Goal: Task Accomplishment & Management: Manage account settings

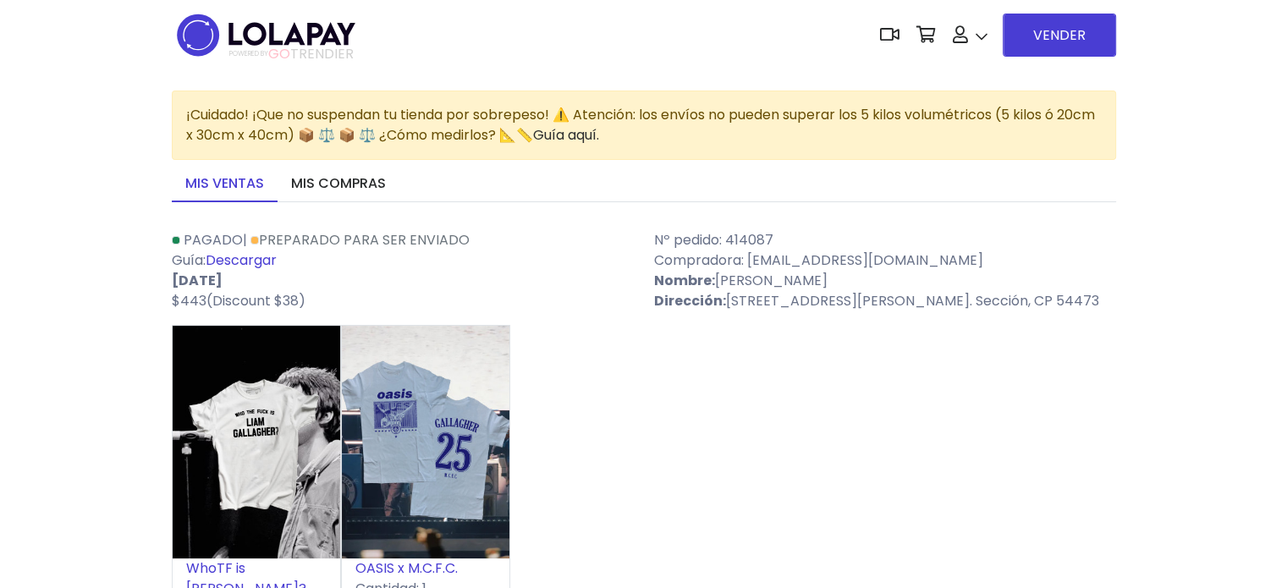
click at [266, 39] on img at bounding box center [266, 34] width 189 height 53
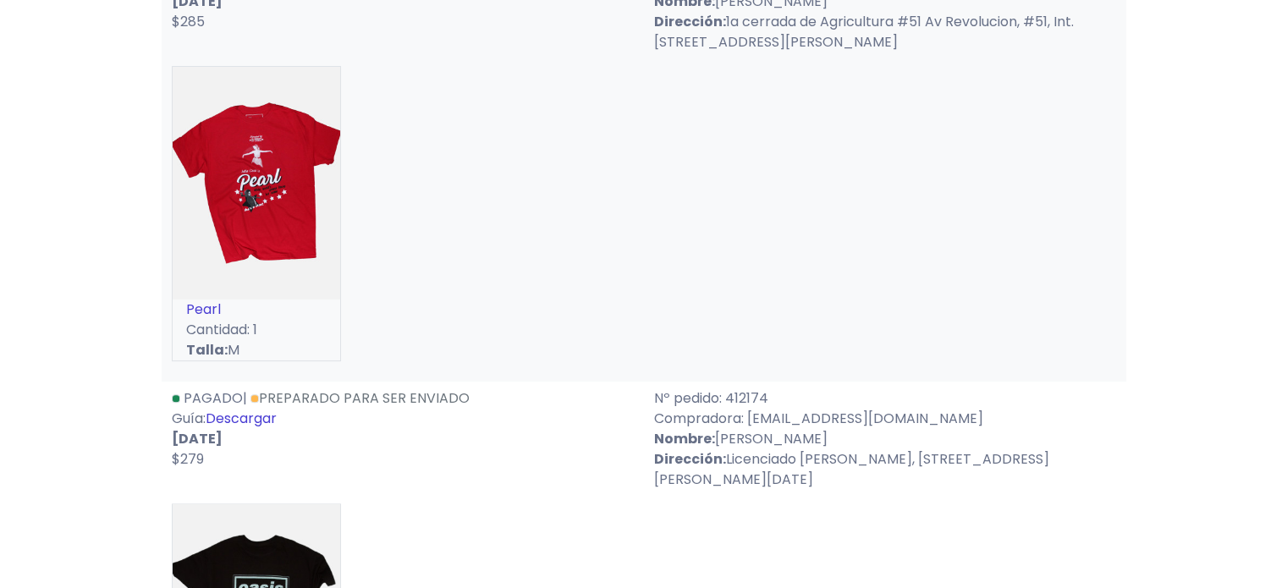
scroll to position [7362, 0]
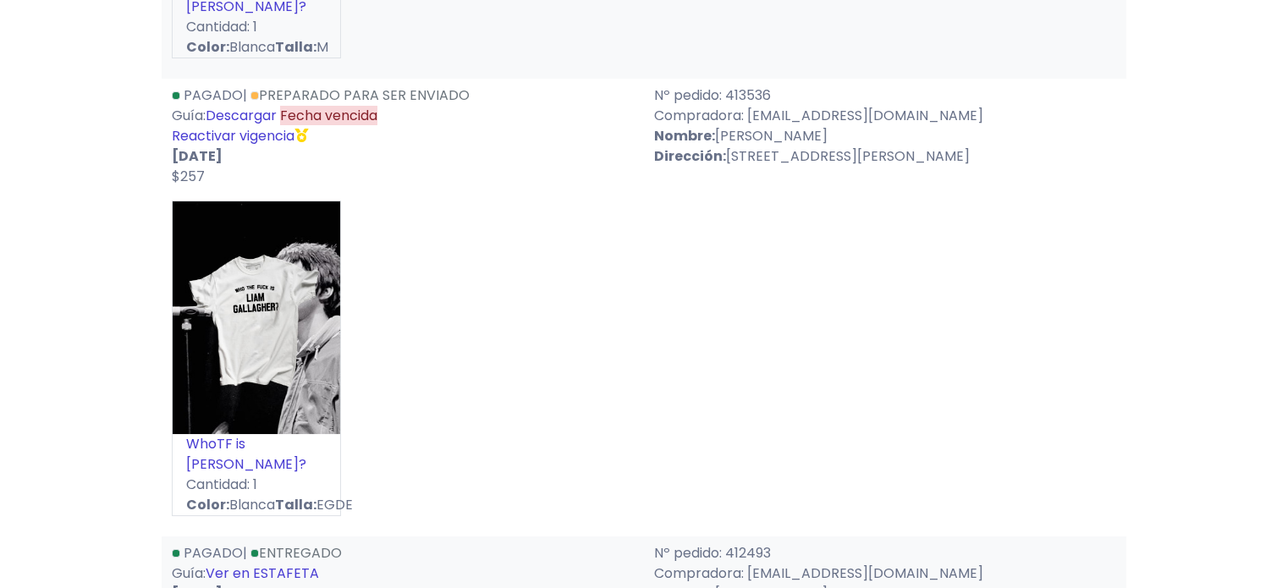
scroll to position [6346, 0]
click at [349, 105] on link "Preparado para ser enviado" at bounding box center [359, 94] width 219 height 19
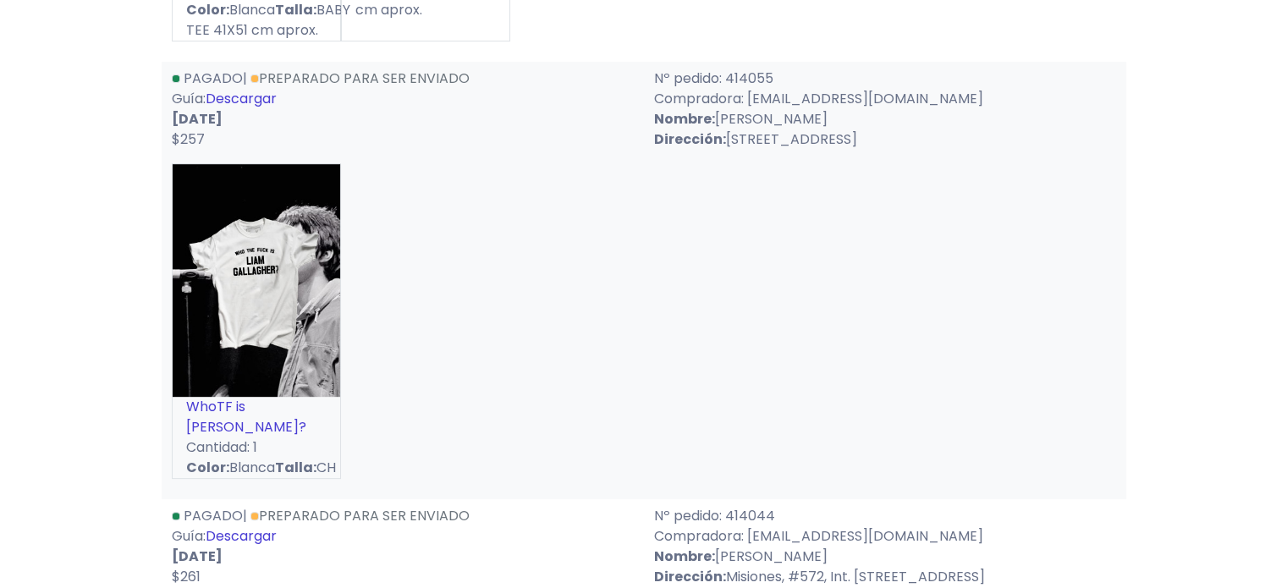
scroll to position [592, 0]
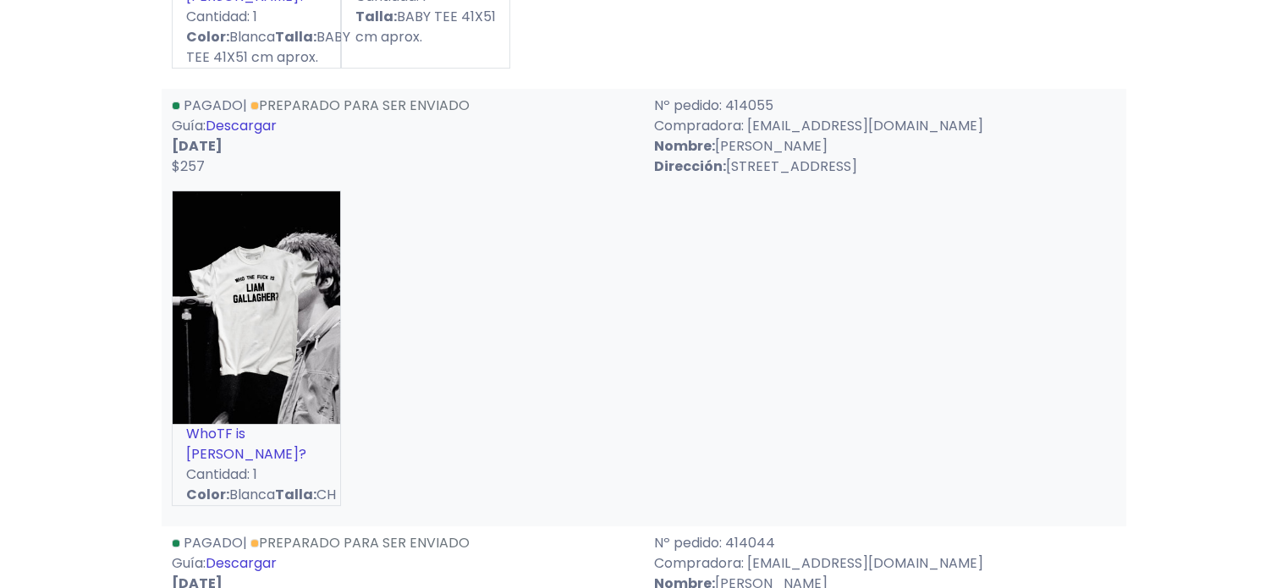
click at [420, 115] on link "Preparado para ser enviado" at bounding box center [359, 105] width 219 height 19
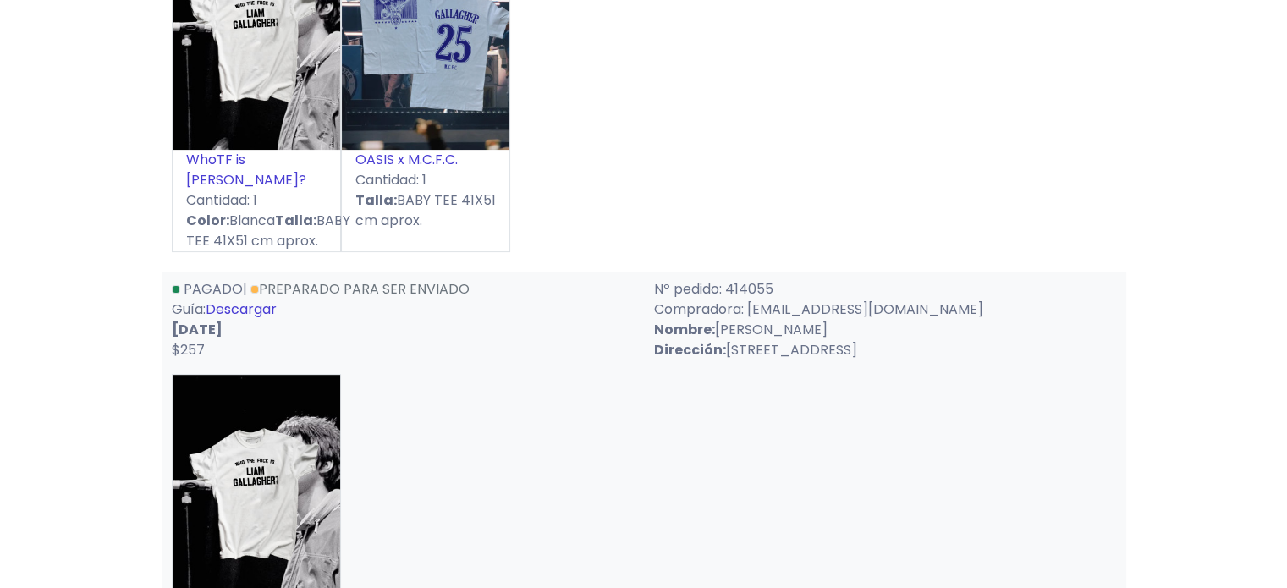
scroll to position [0, 0]
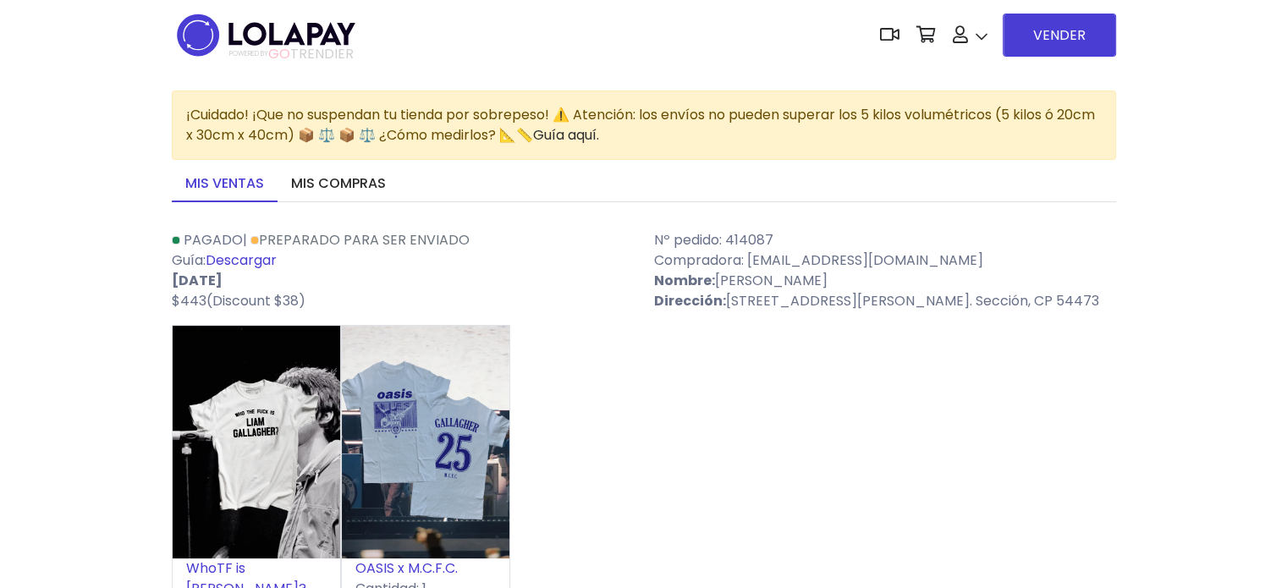
click at [264, 16] on img at bounding box center [266, 34] width 189 height 53
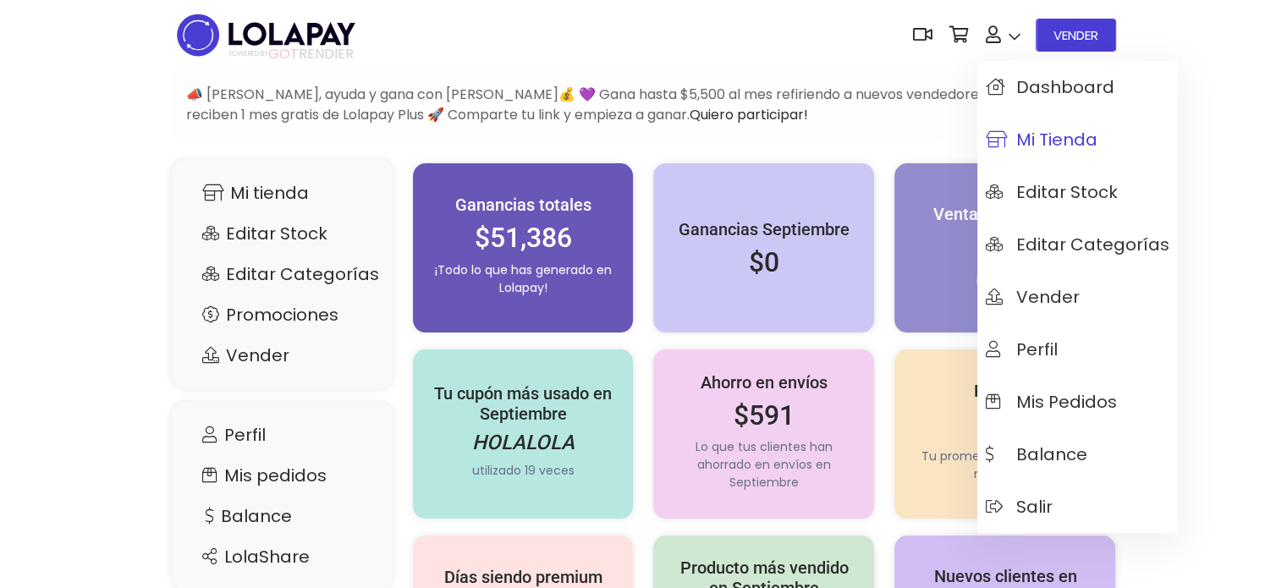
click at [1025, 133] on span "Mi tienda" at bounding box center [1042, 139] width 112 height 19
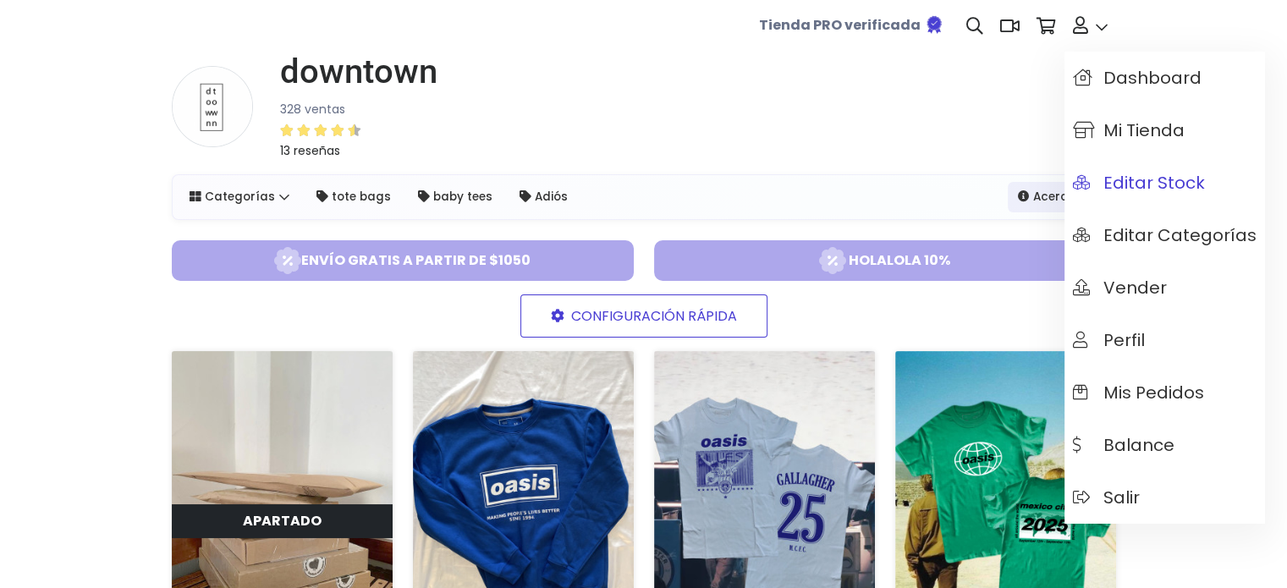
click at [1145, 184] on span "Editar Stock" at bounding box center [1139, 182] width 132 height 19
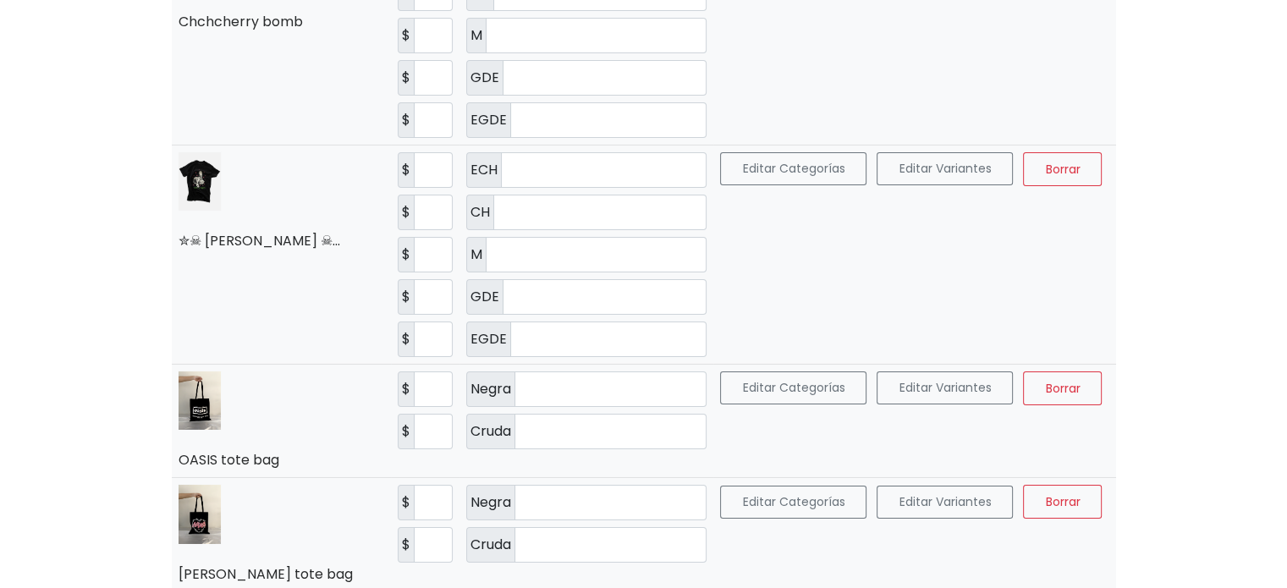
scroll to position [6091, 0]
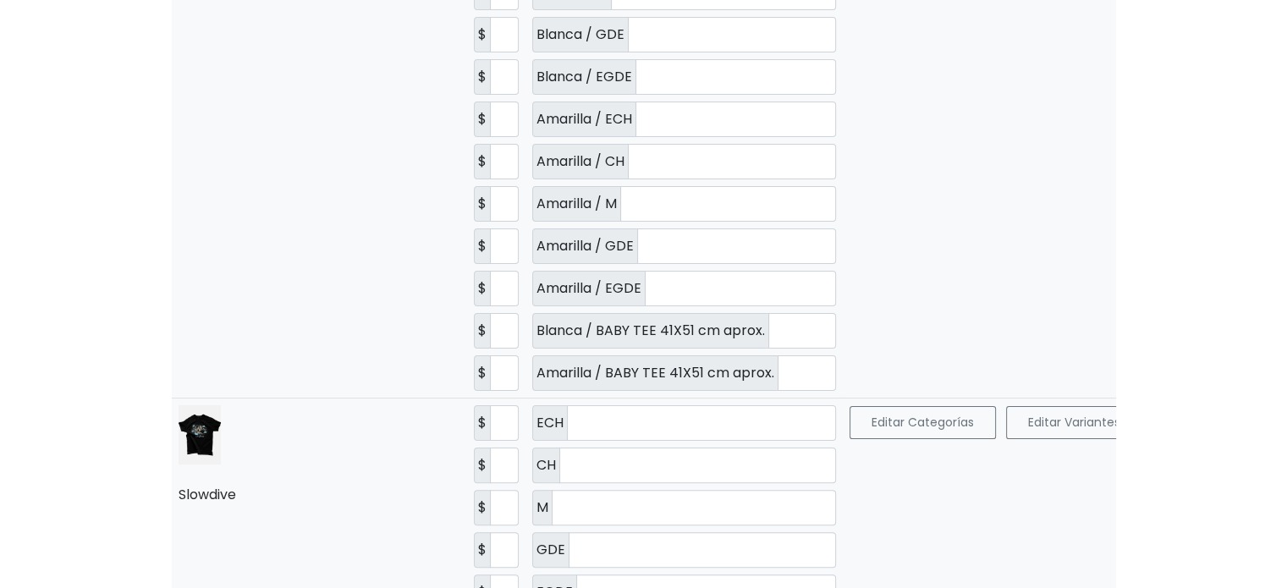
scroll to position [6769, 0]
click at [778, 382] on input "*" at bounding box center [807, 372] width 58 height 36
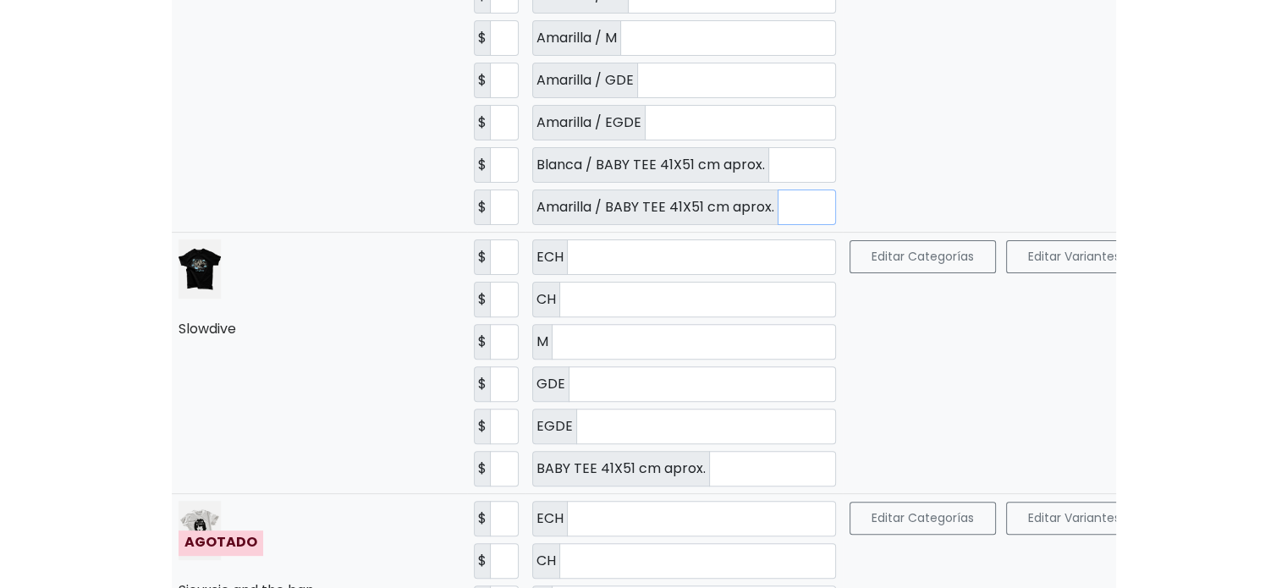
scroll to position [6938, 0]
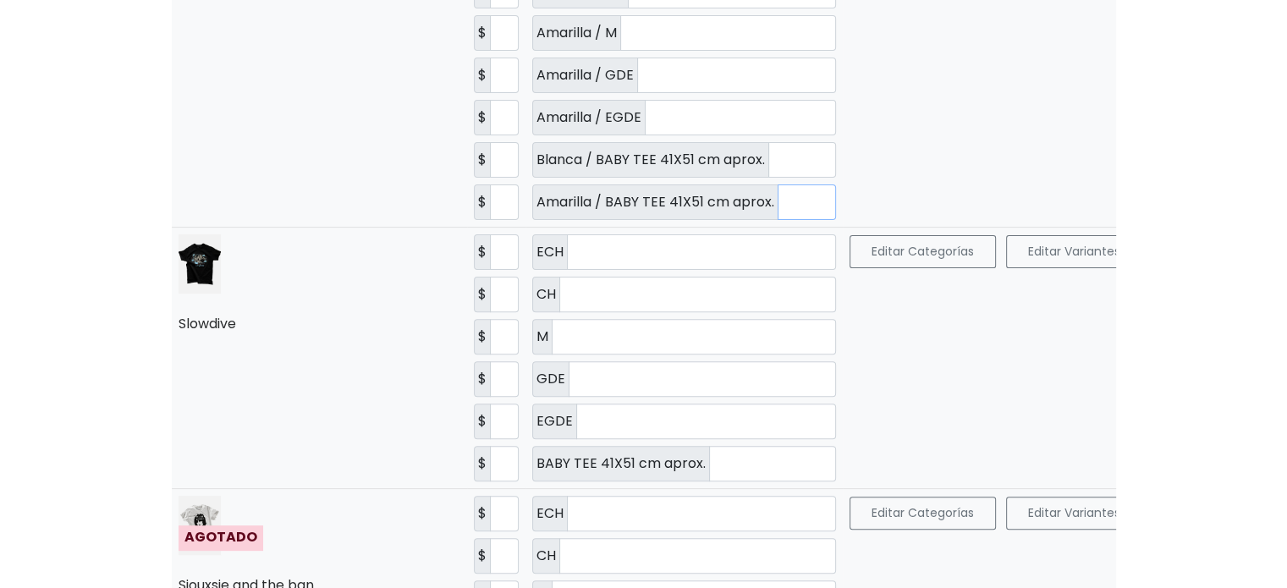
click at [778, 220] on input "**" at bounding box center [807, 202] width 58 height 36
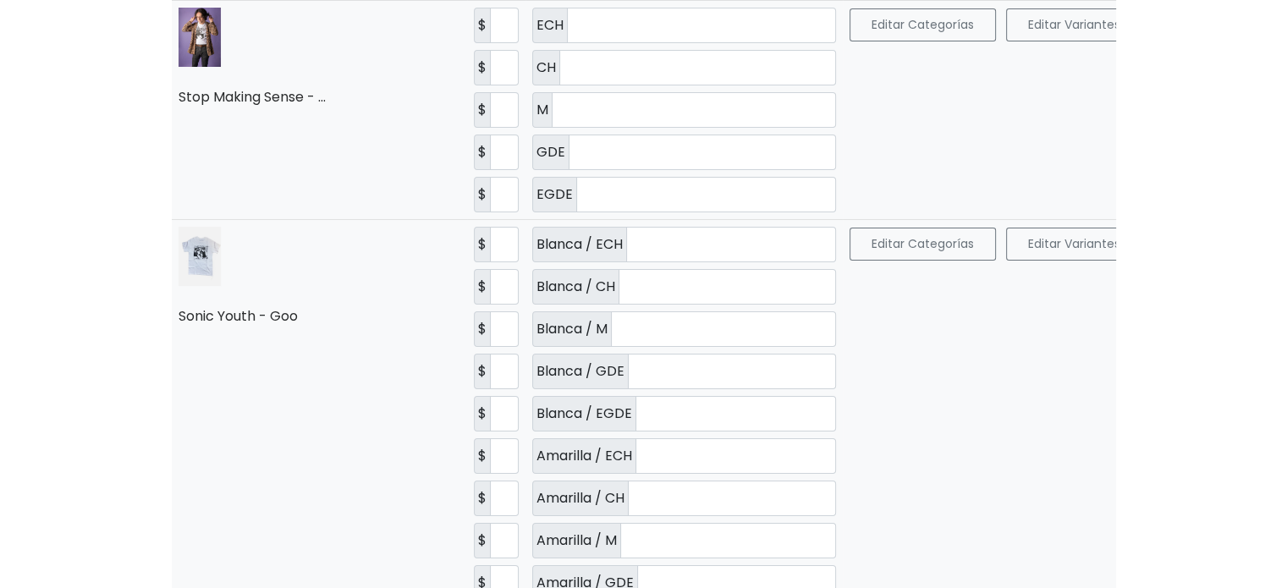
scroll to position [6346, 0]
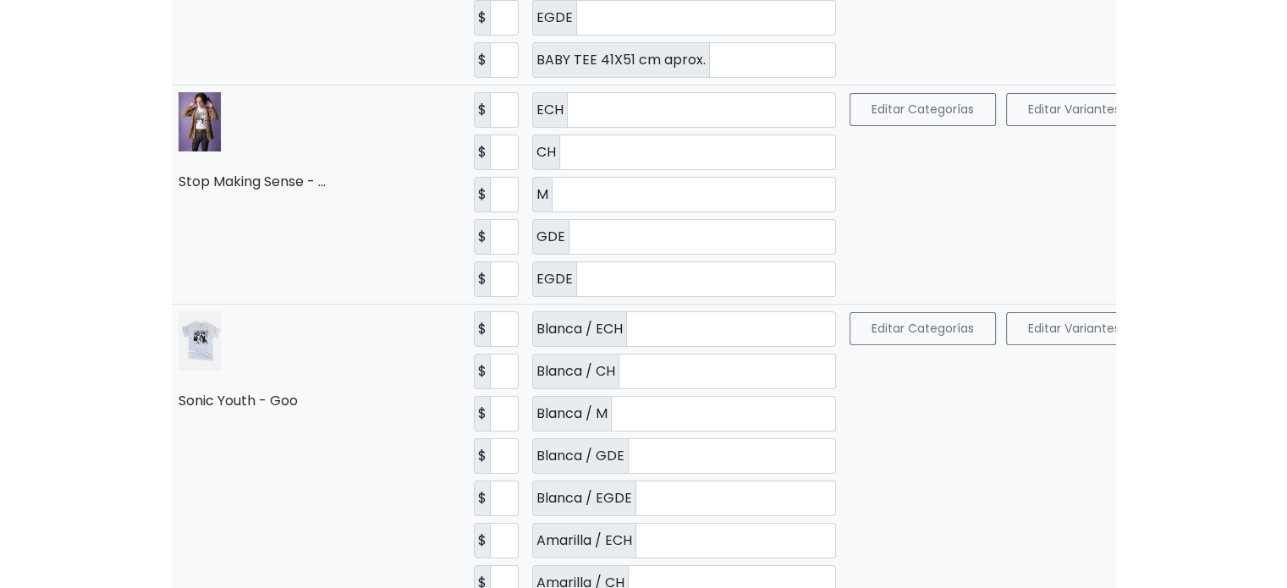
type input "*"
click at [1241, 331] on button "Guardar" at bounding box center [1287, 328] width 92 height 34
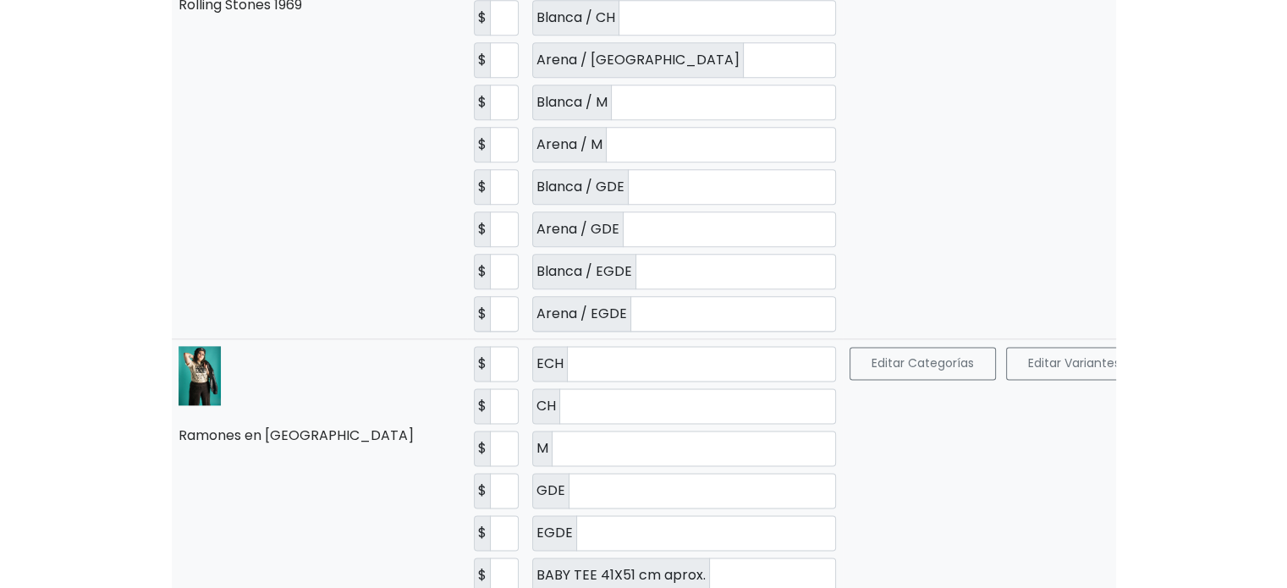
scroll to position [8570, 0]
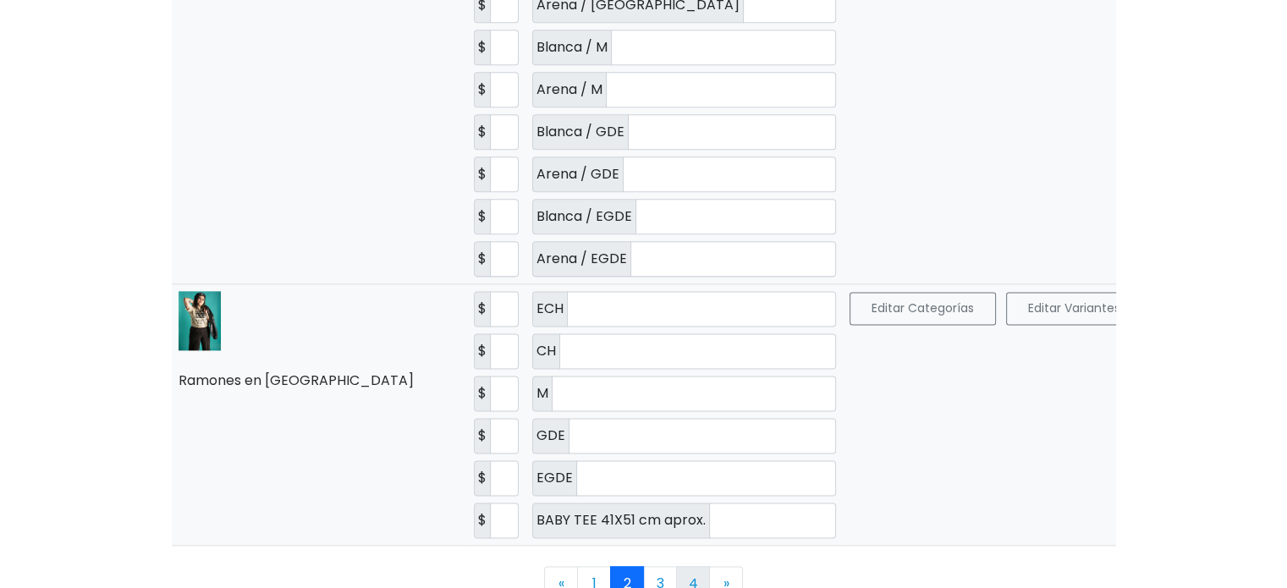
click at [697, 569] on link "4" at bounding box center [693, 583] width 34 height 34
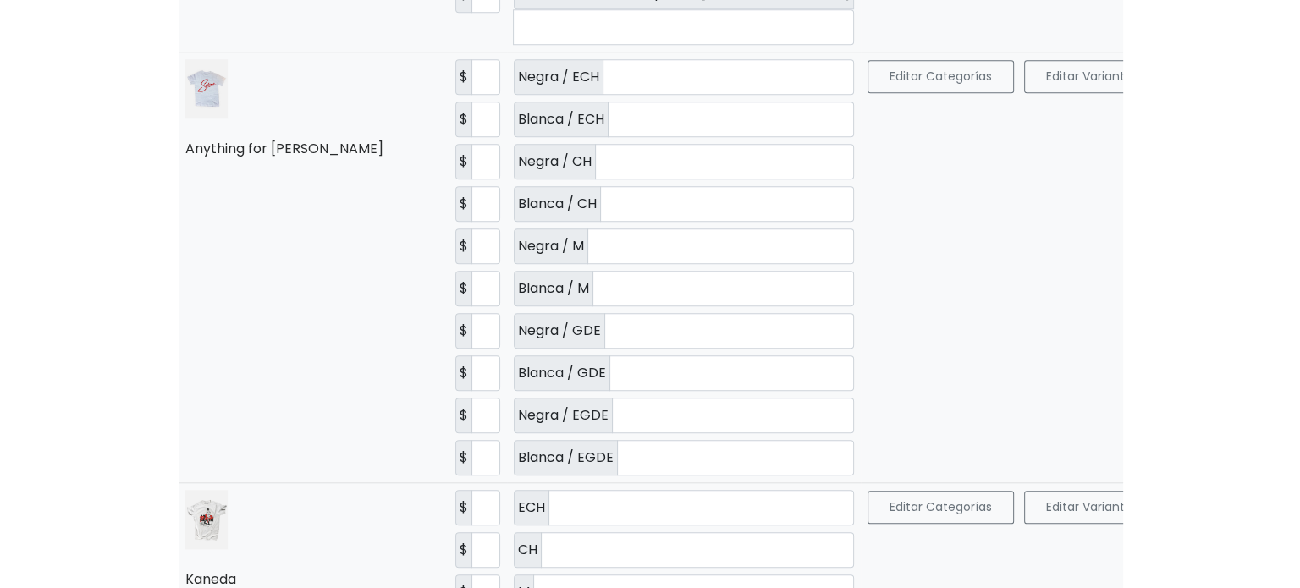
scroll to position [1608, 0]
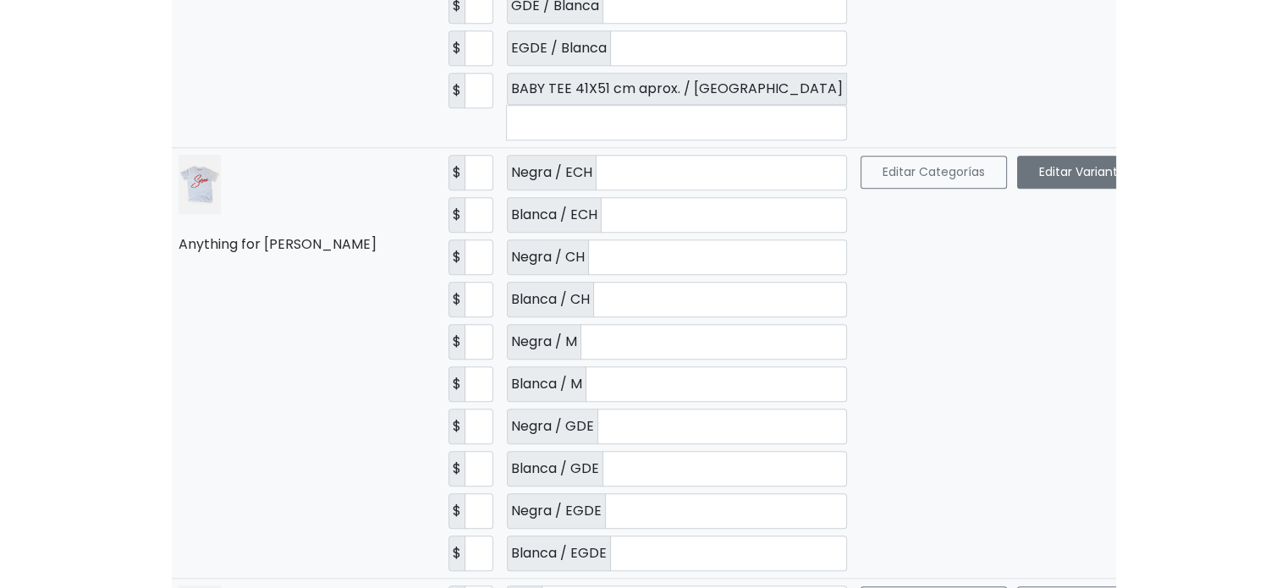
click at [1017, 163] on button "Editar Variantes" at bounding box center [1085, 172] width 136 height 33
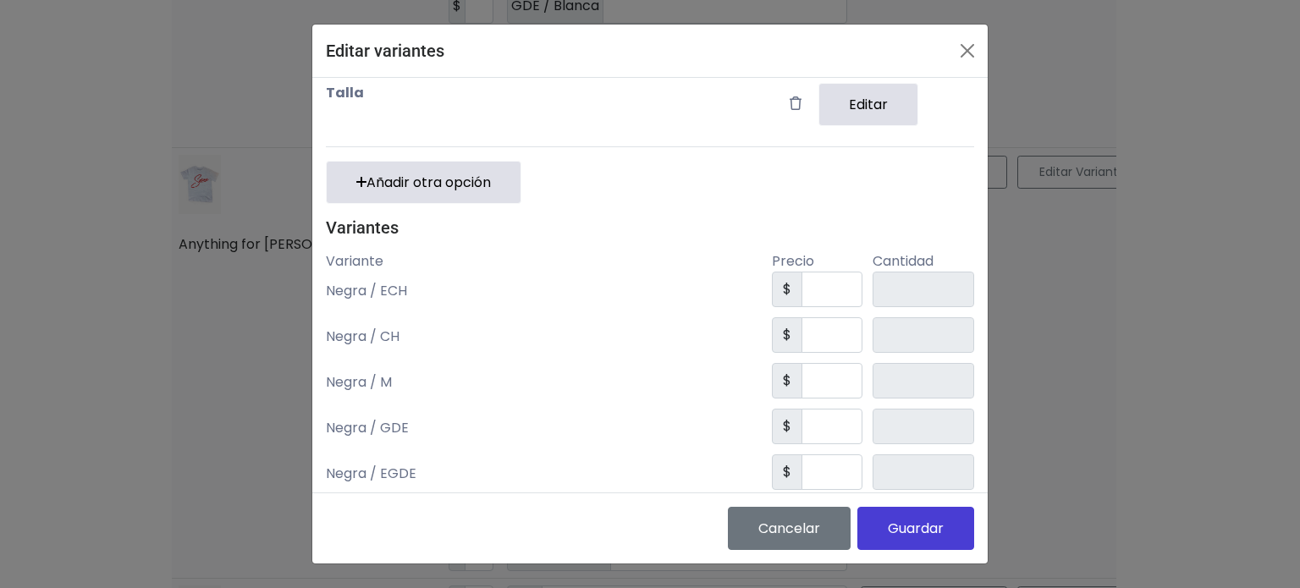
scroll to position [0, 0]
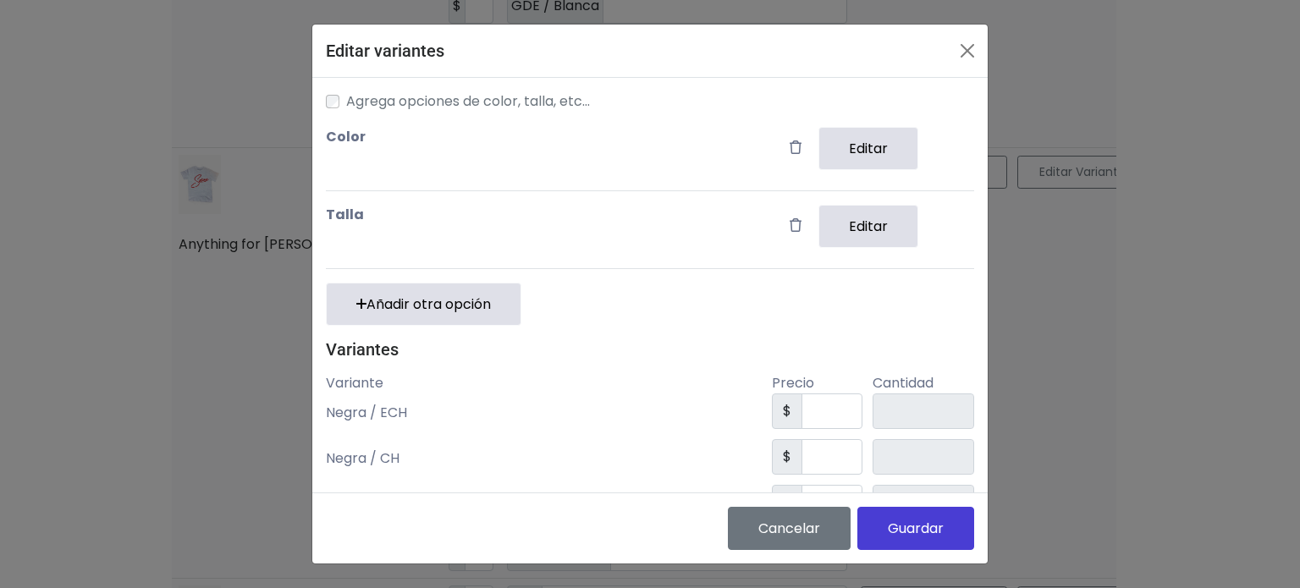
click at [833, 223] on button "Editar" at bounding box center [868, 226] width 100 height 43
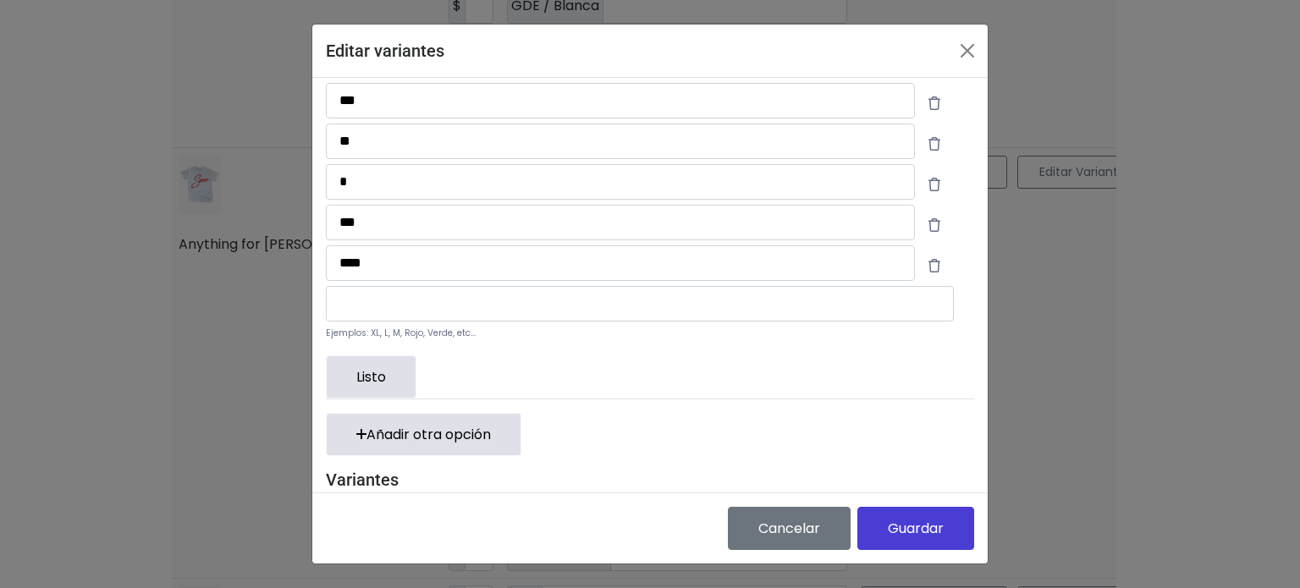
scroll to position [254, 0]
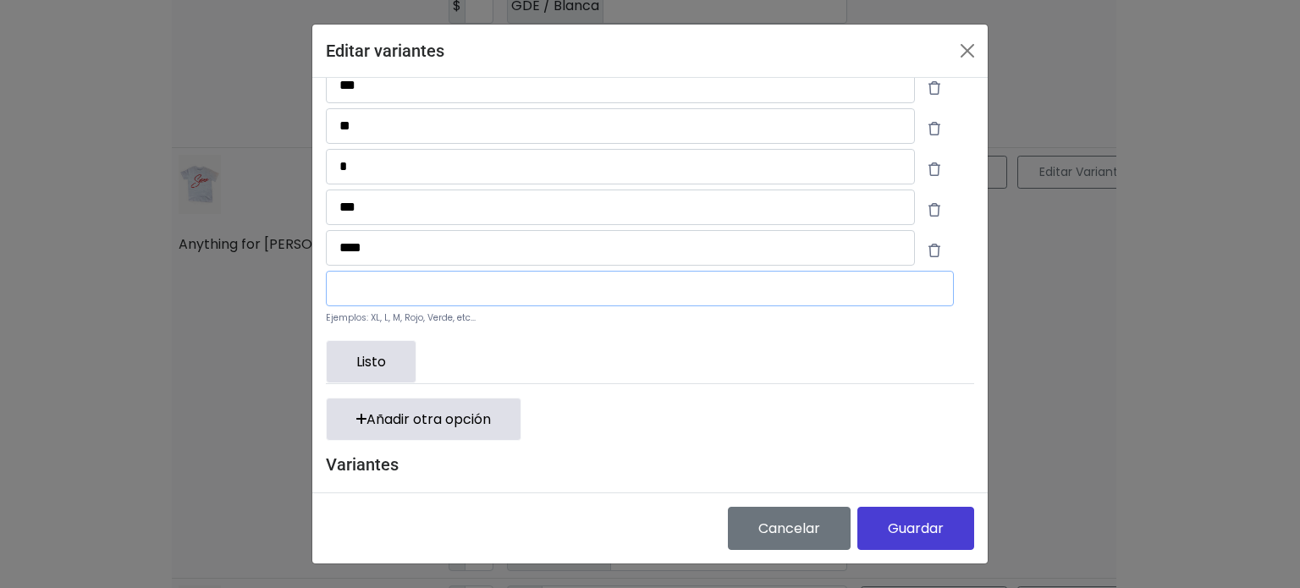
click at [443, 289] on input "text" at bounding box center [640, 289] width 628 height 36
type input "**********"
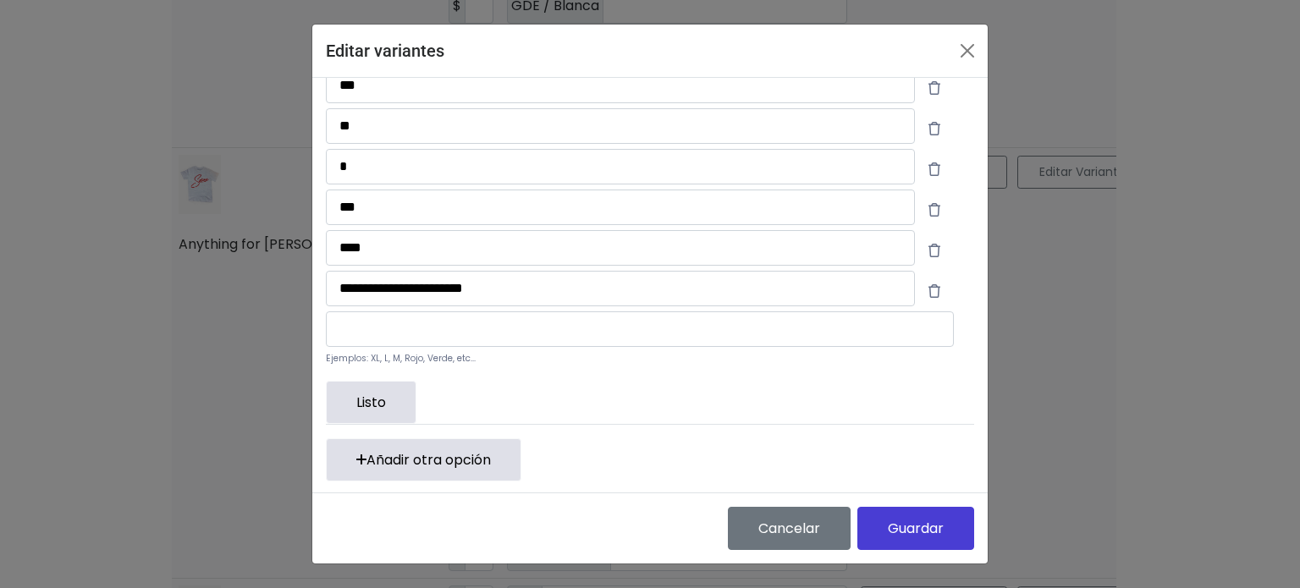
click at [384, 396] on button "Listo" at bounding box center [371, 402] width 91 height 43
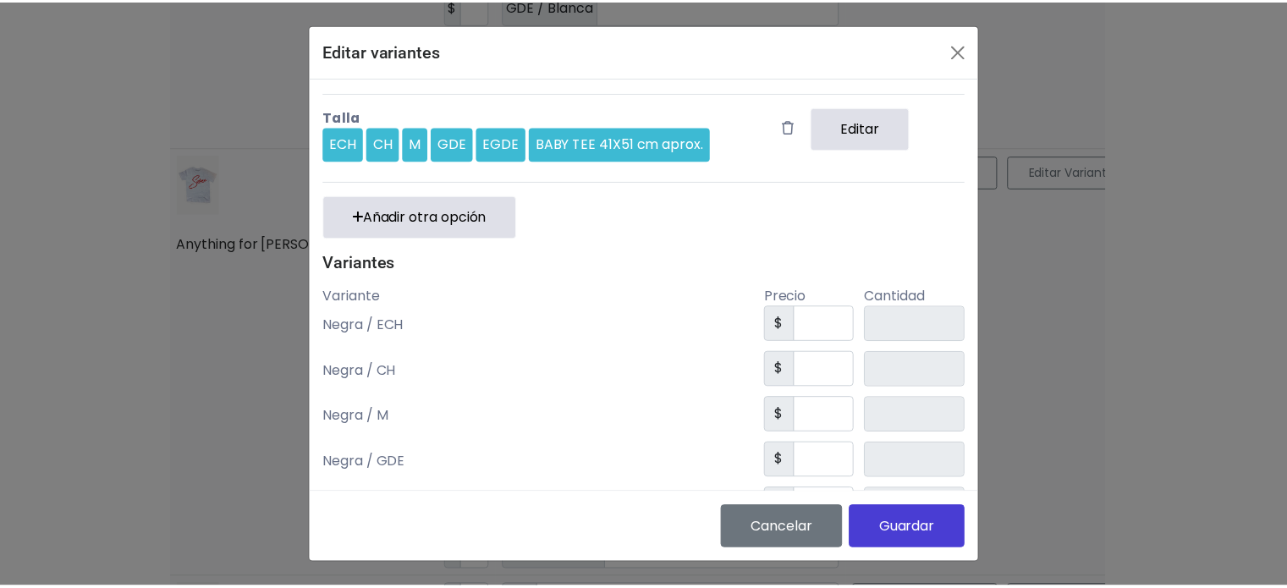
scroll to position [520, 0]
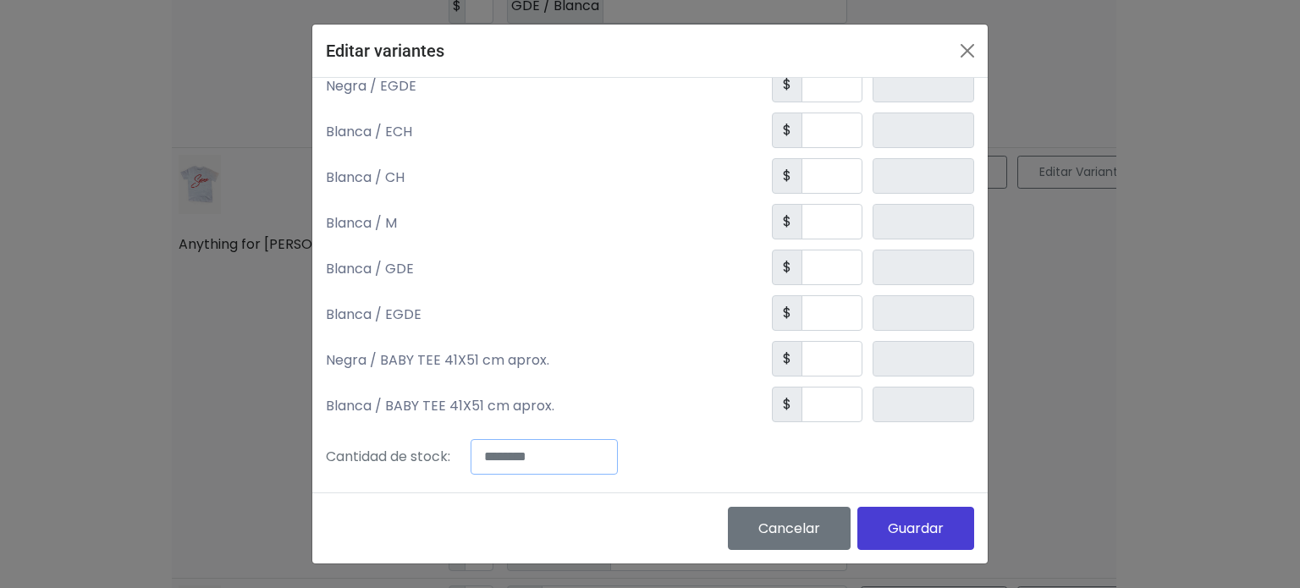
click at [517, 453] on input "*" at bounding box center [543, 457] width 147 height 36
click at [884, 530] on button "Guardar" at bounding box center [915, 528] width 117 height 43
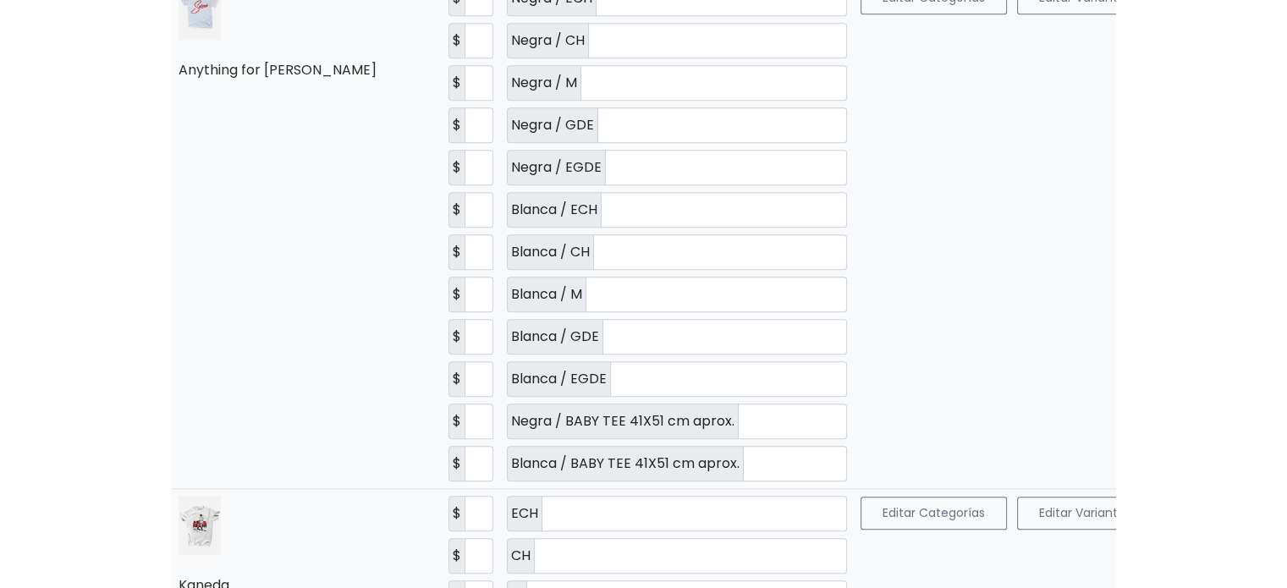
scroll to position [1862, 0]
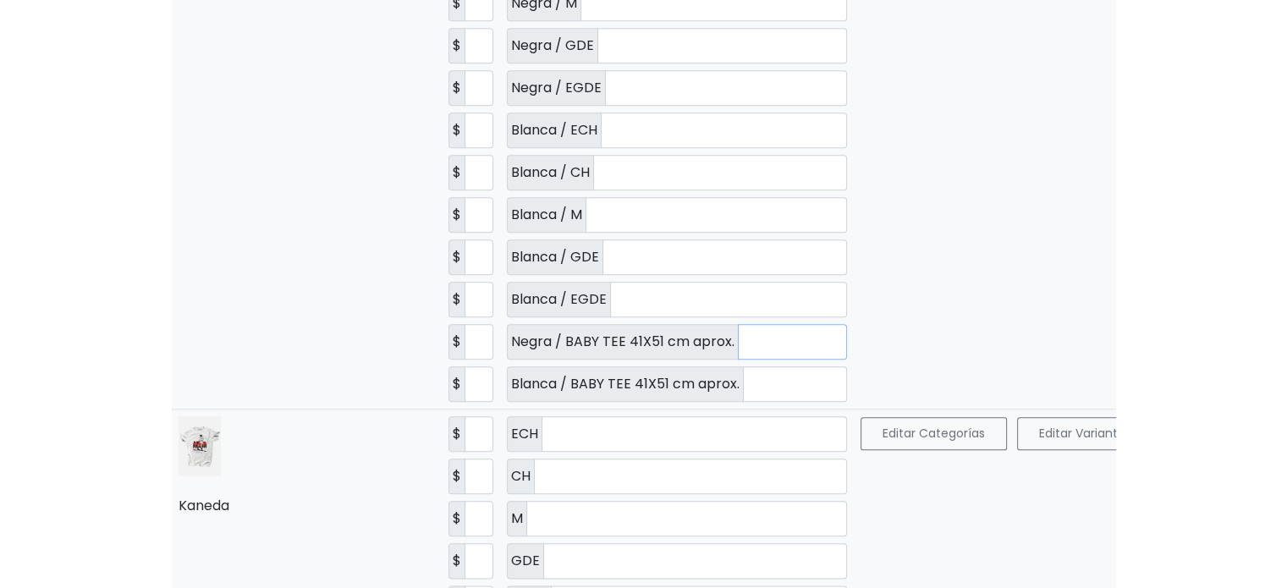
click at [738, 324] on input "number" at bounding box center [792, 342] width 109 height 36
click at [743, 366] on input "number" at bounding box center [795, 384] width 104 height 36
type input "*"
click at [738, 324] on input "number" at bounding box center [792, 342] width 109 height 36
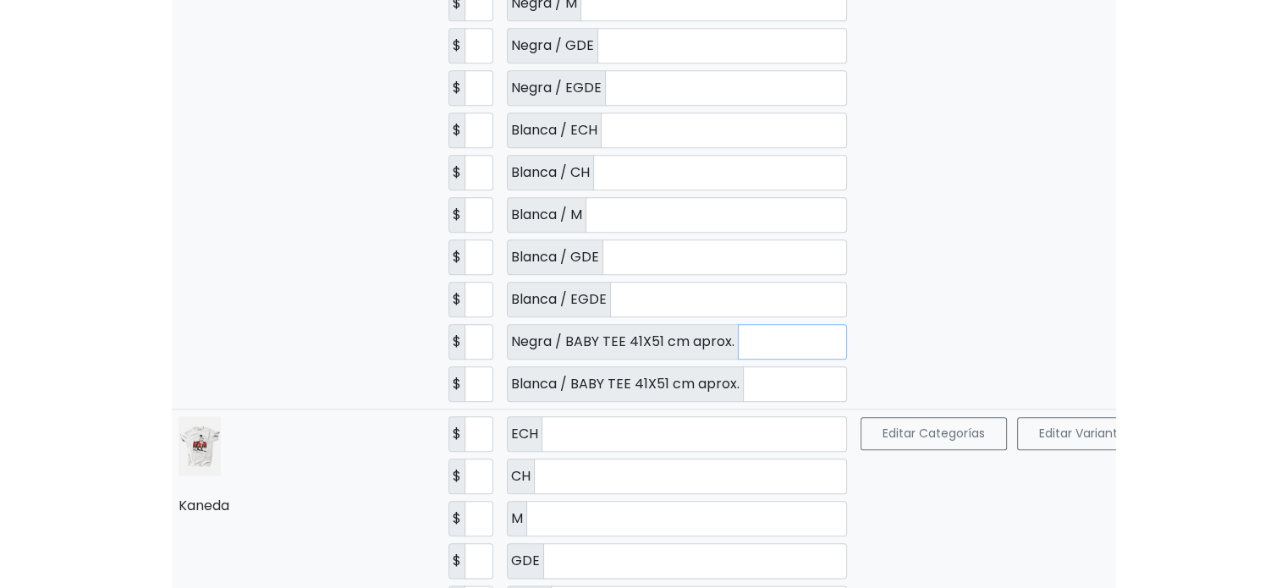
type input "*"
click at [854, 290] on td "Editar Categorías Editar Variantes Borrar Guardar" at bounding box center [1103, 151] width 498 height 515
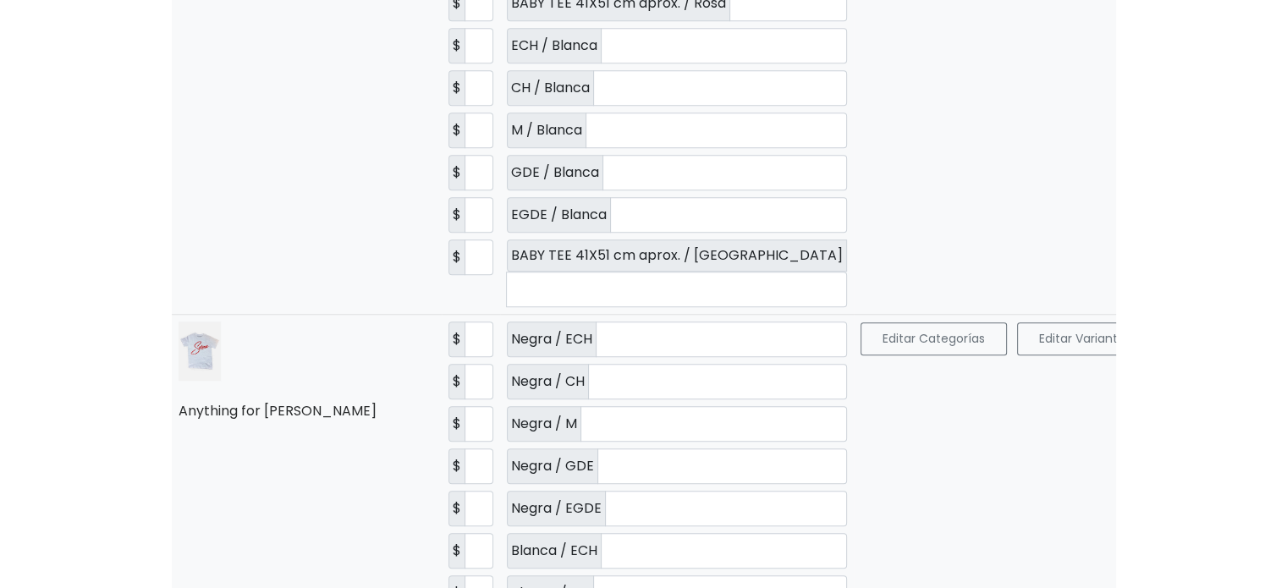
scroll to position [1438, 0]
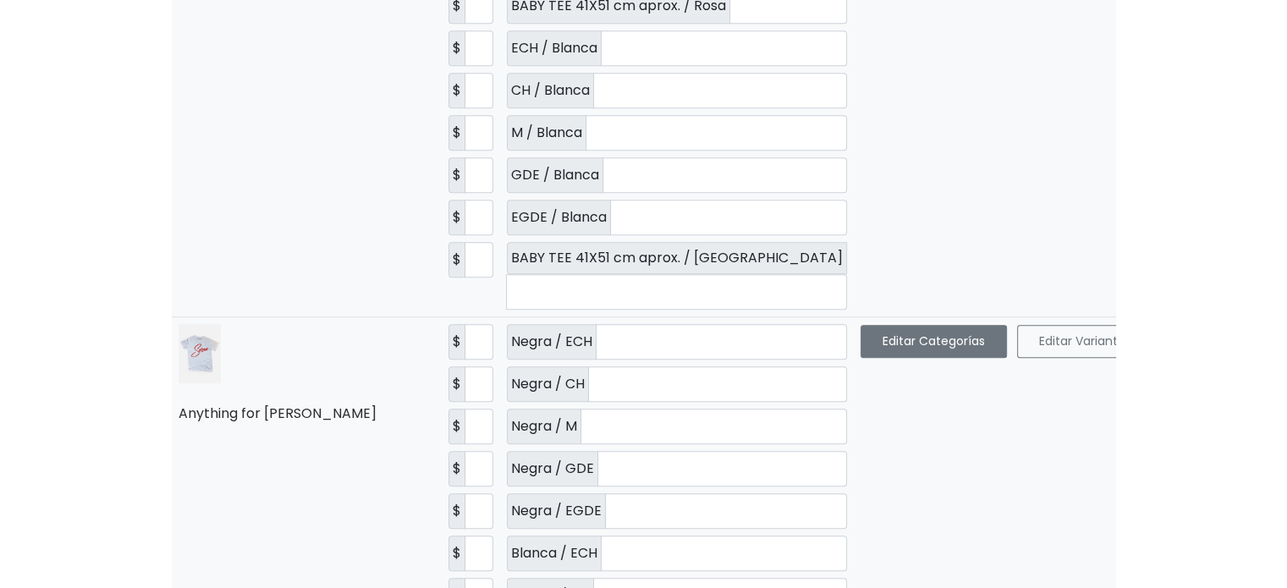
click at [861, 325] on button "Editar Categorías" at bounding box center [934, 341] width 146 height 33
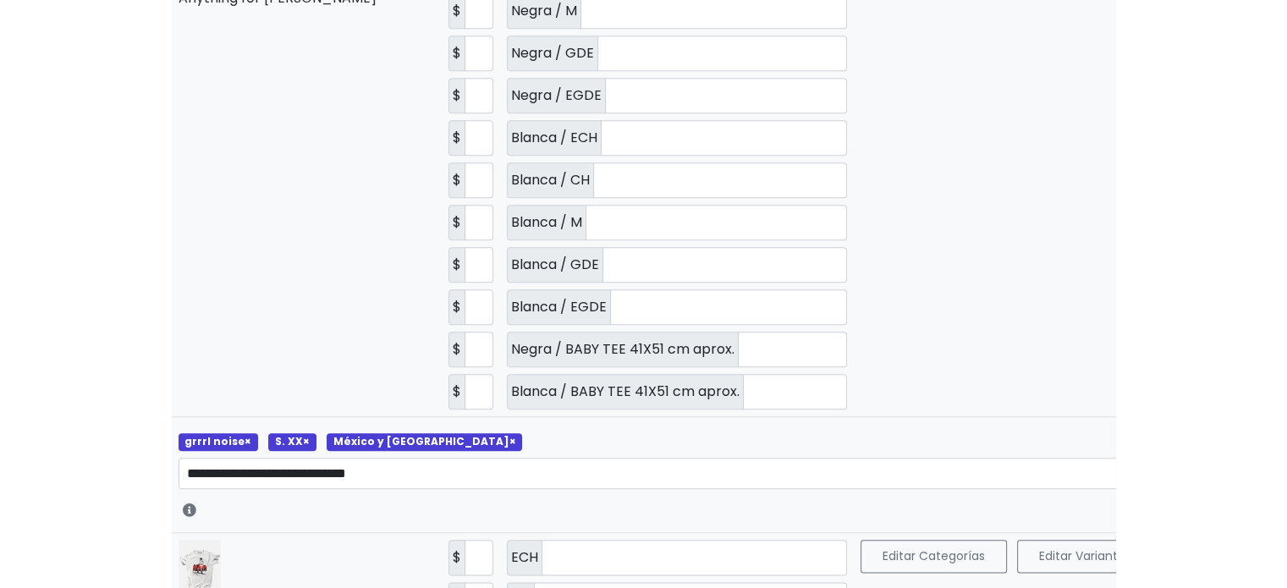
scroll to position [1862, 0]
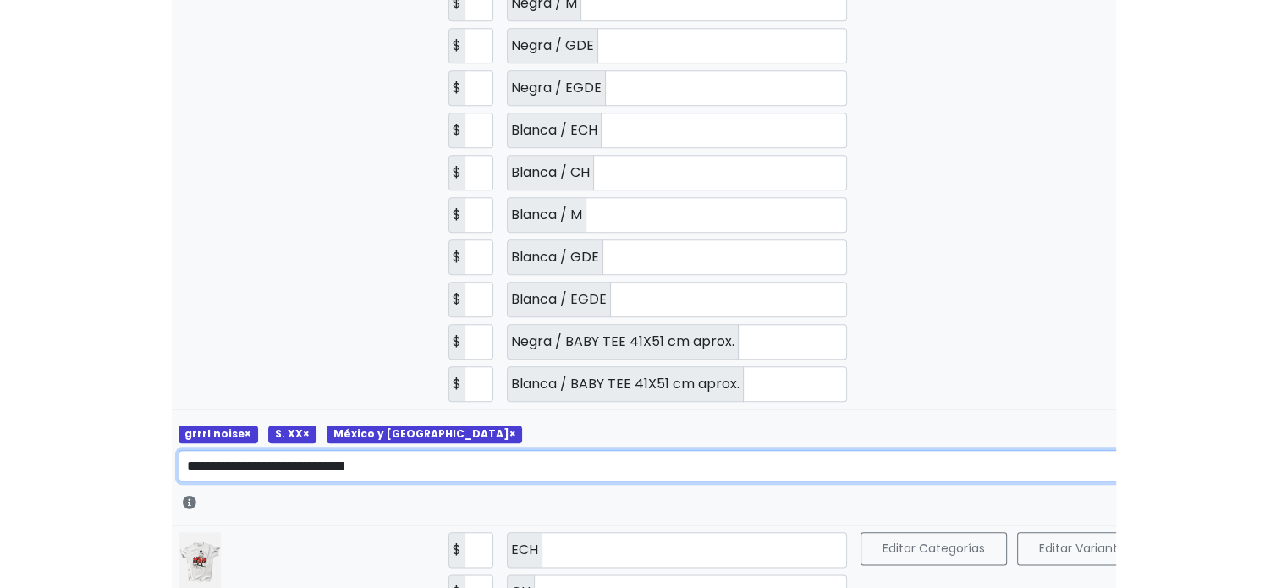
click at [575, 450] on select "**********" at bounding box center [677, 466] width 997 height 32
select select "****"
click at [179, 450] on select "**********" at bounding box center [677, 466] width 997 height 32
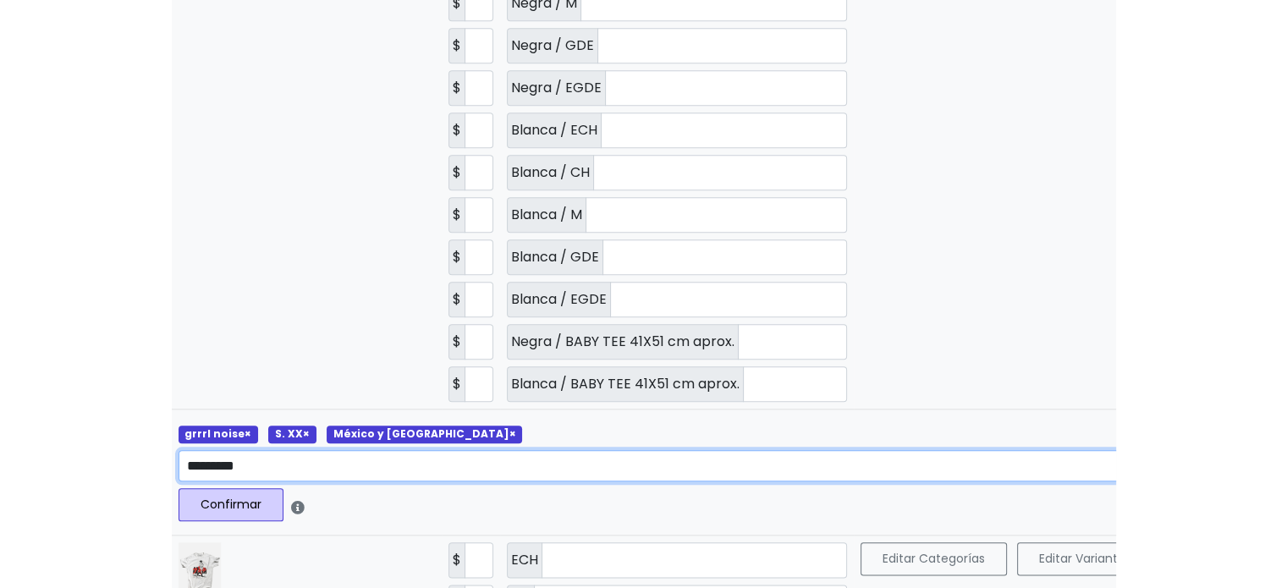
scroll to position [0, 0]
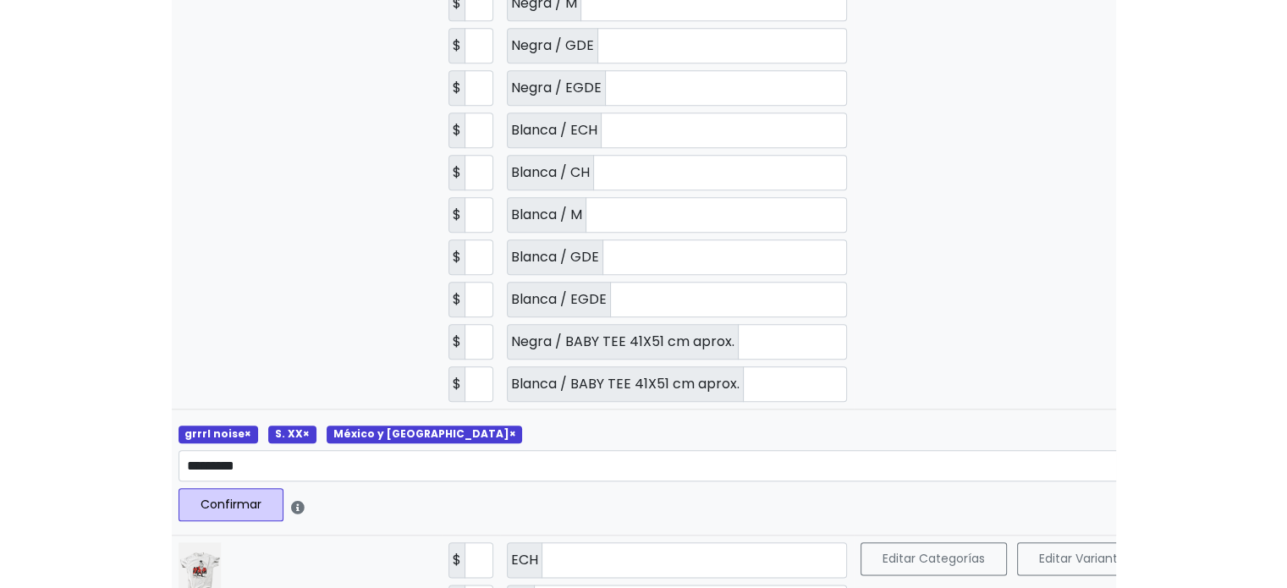
click at [241, 488] on button "Confirmar" at bounding box center [231, 504] width 105 height 33
select select
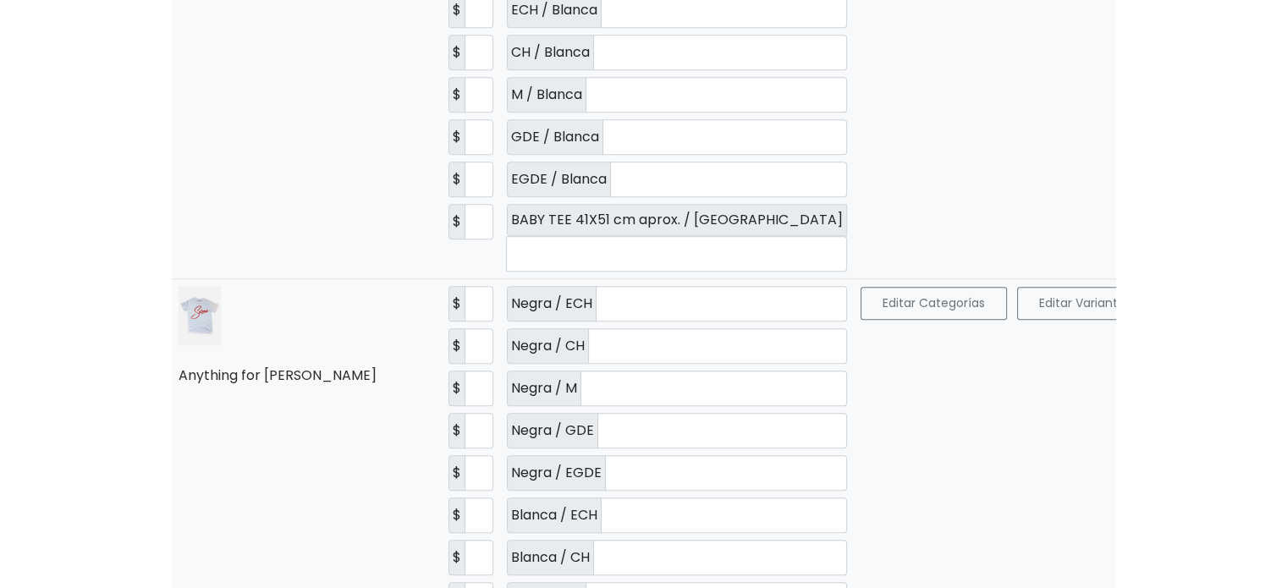
scroll to position [1354, 0]
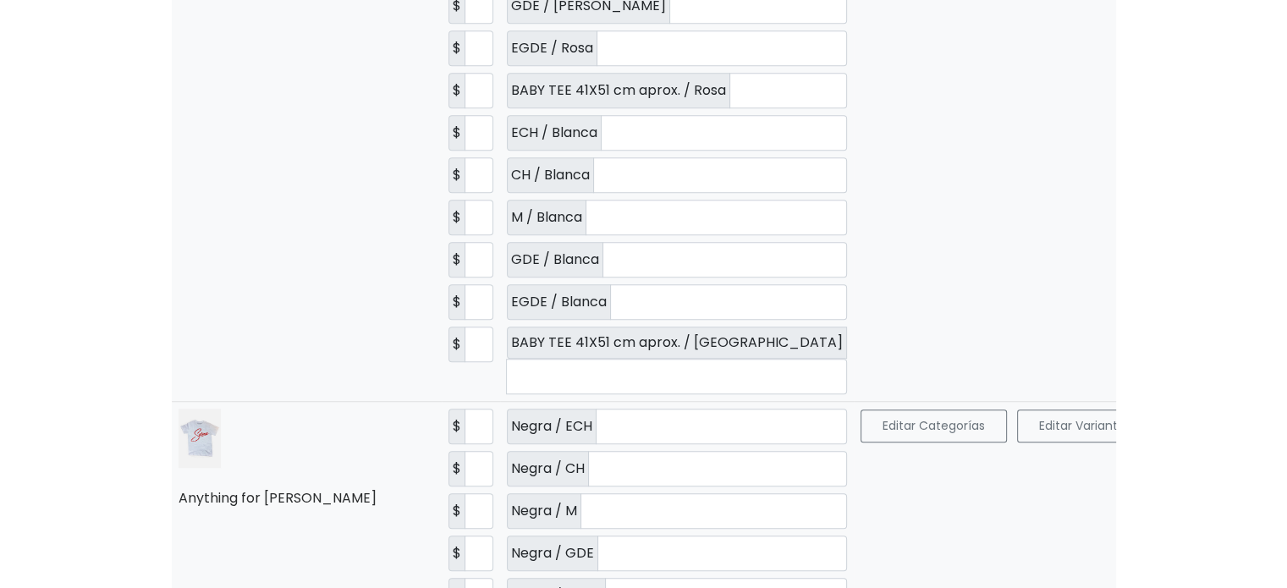
click at [1252, 416] on button "Guardar" at bounding box center [1298, 426] width 92 height 34
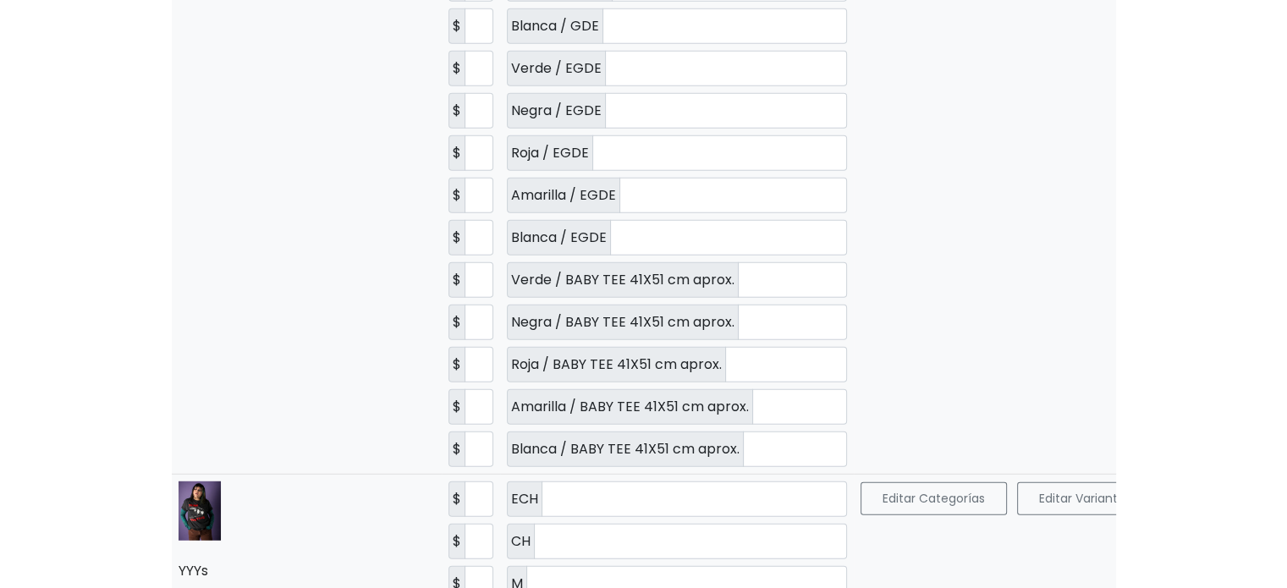
scroll to position [5178, 0]
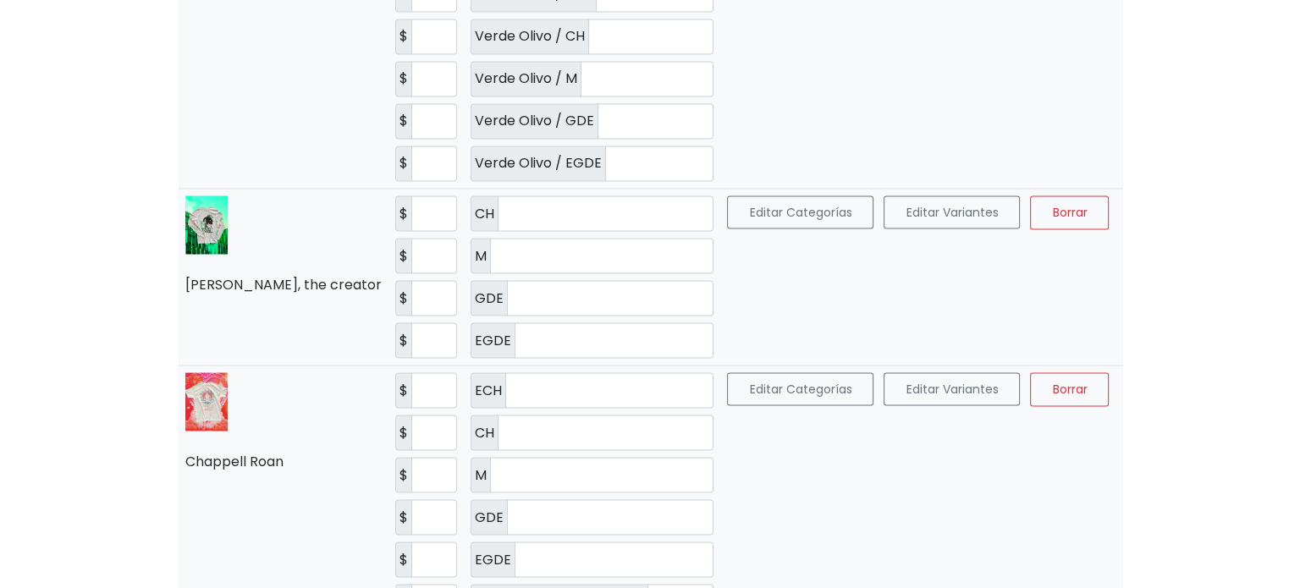
scroll to position [3300, 0]
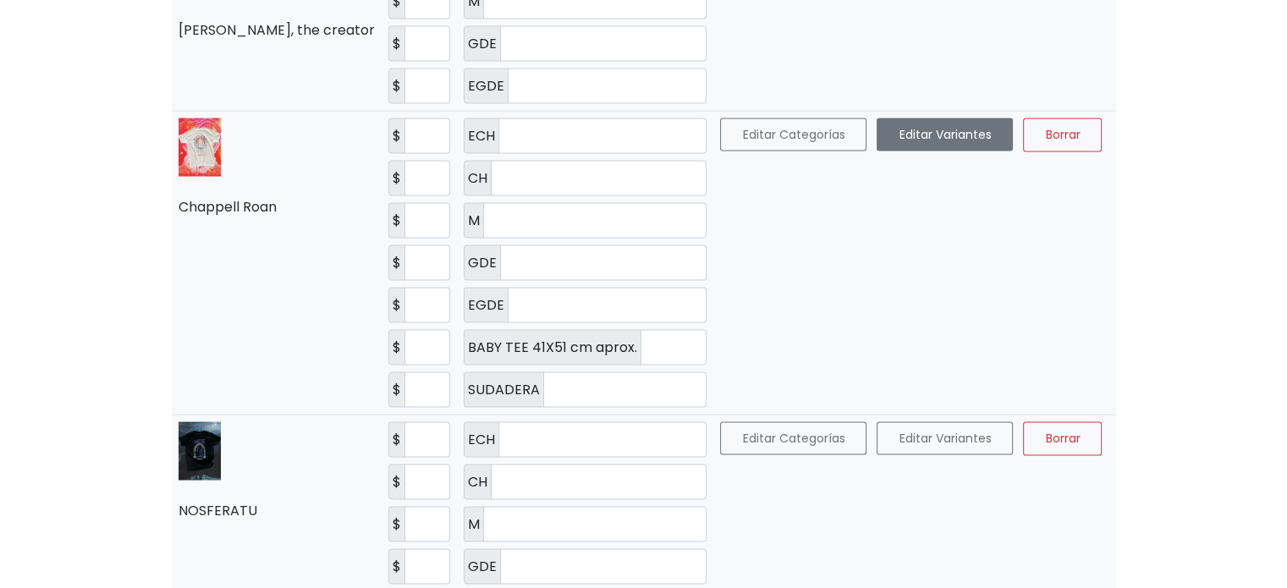
click at [899, 118] on button "Editar Variantes" at bounding box center [945, 134] width 136 height 33
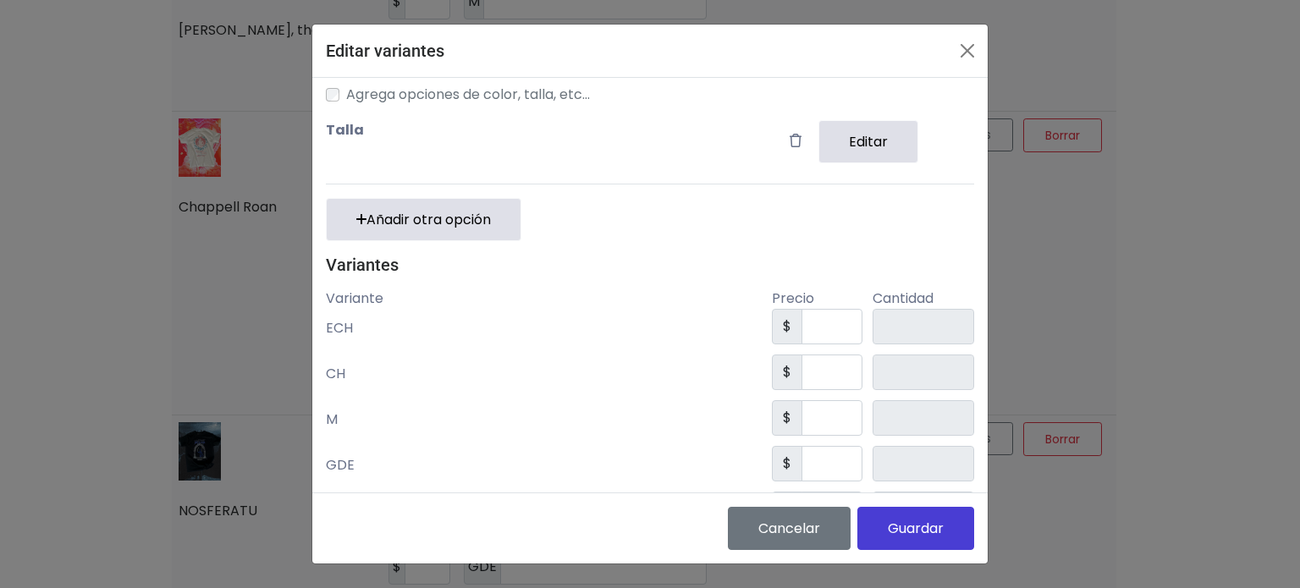
scroll to position [0, 0]
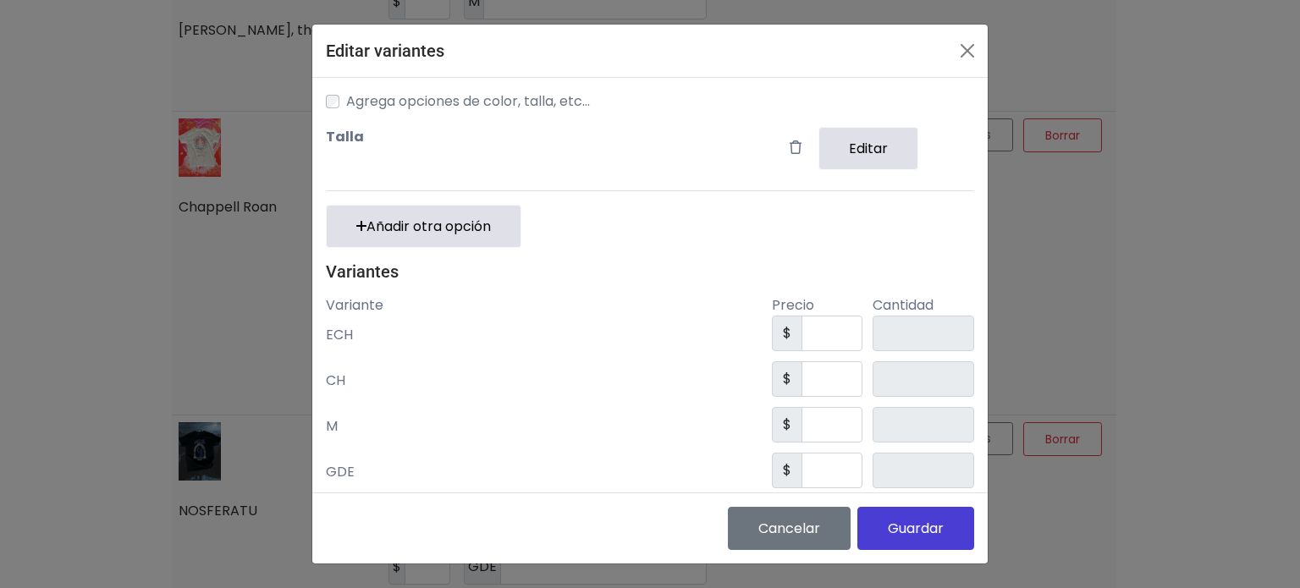
click at [850, 148] on button "Editar" at bounding box center [868, 148] width 100 height 43
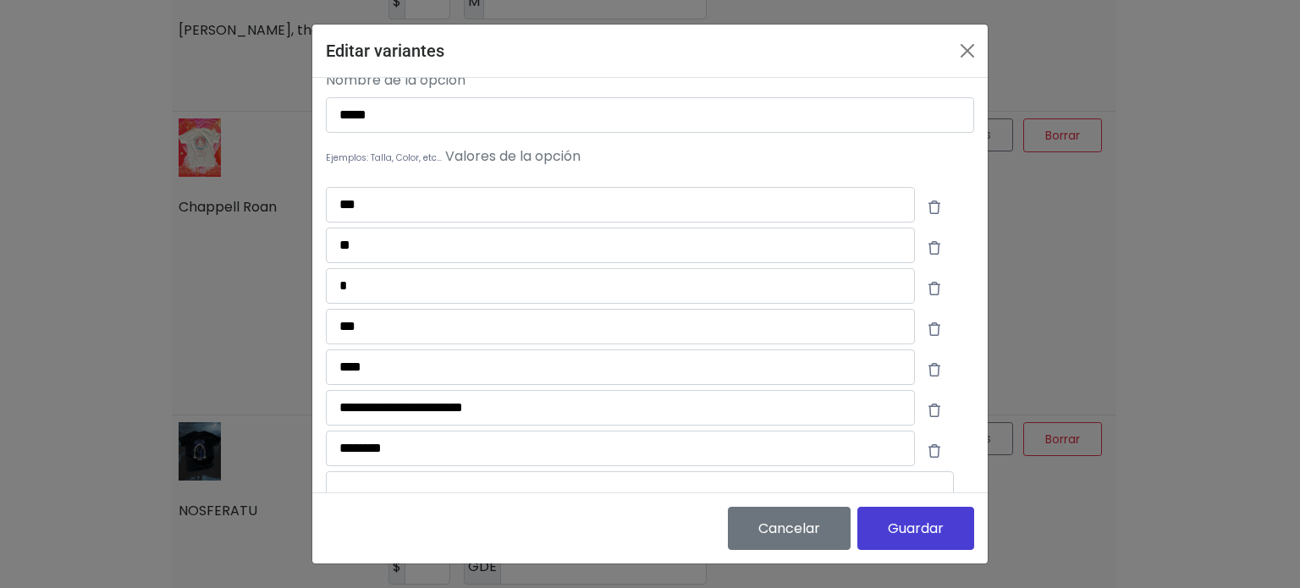
scroll to position [169, 0]
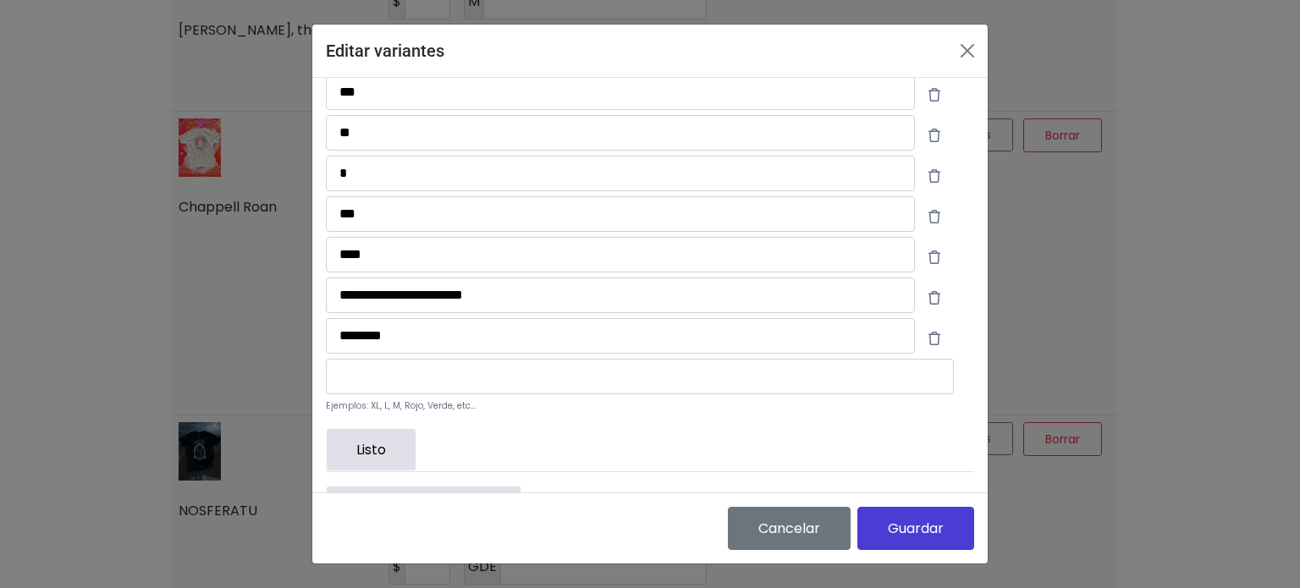
click at [921, 334] on icon at bounding box center [934, 338] width 39 height 41
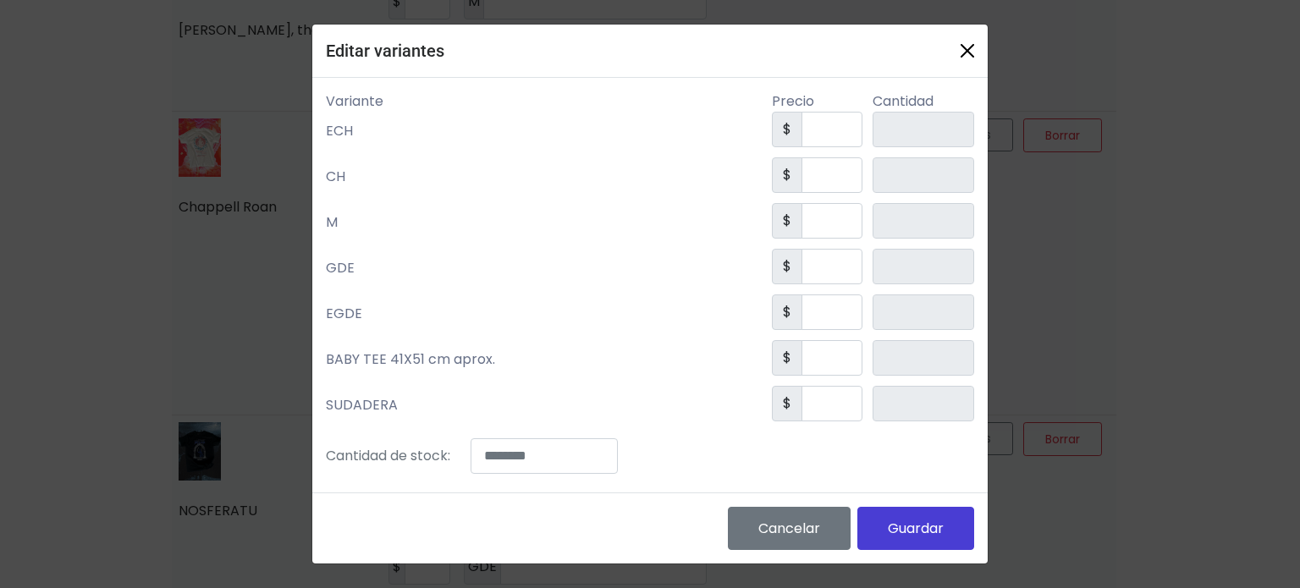
scroll to position [146, 0]
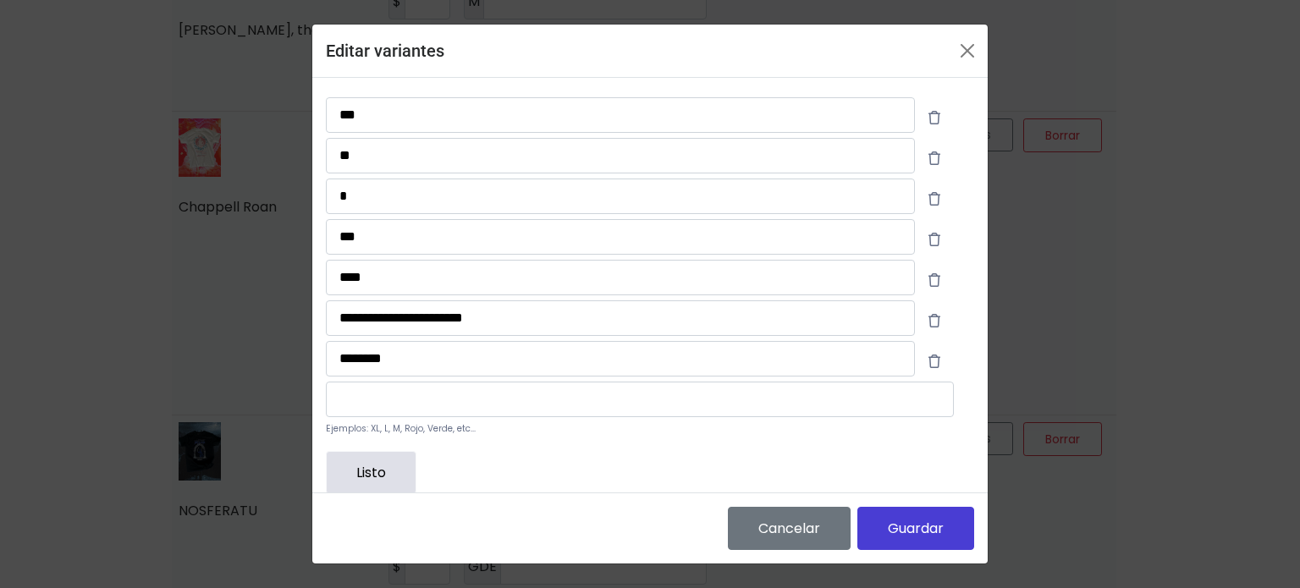
click at [920, 358] on icon at bounding box center [934, 361] width 39 height 41
click at [585, 367] on input "********" at bounding box center [620, 359] width 589 height 36
click at [586, 367] on input "********" at bounding box center [620, 359] width 589 height 36
click at [919, 356] on icon at bounding box center [934, 361] width 39 height 41
click at [379, 476] on button "Listo" at bounding box center [371, 472] width 91 height 43
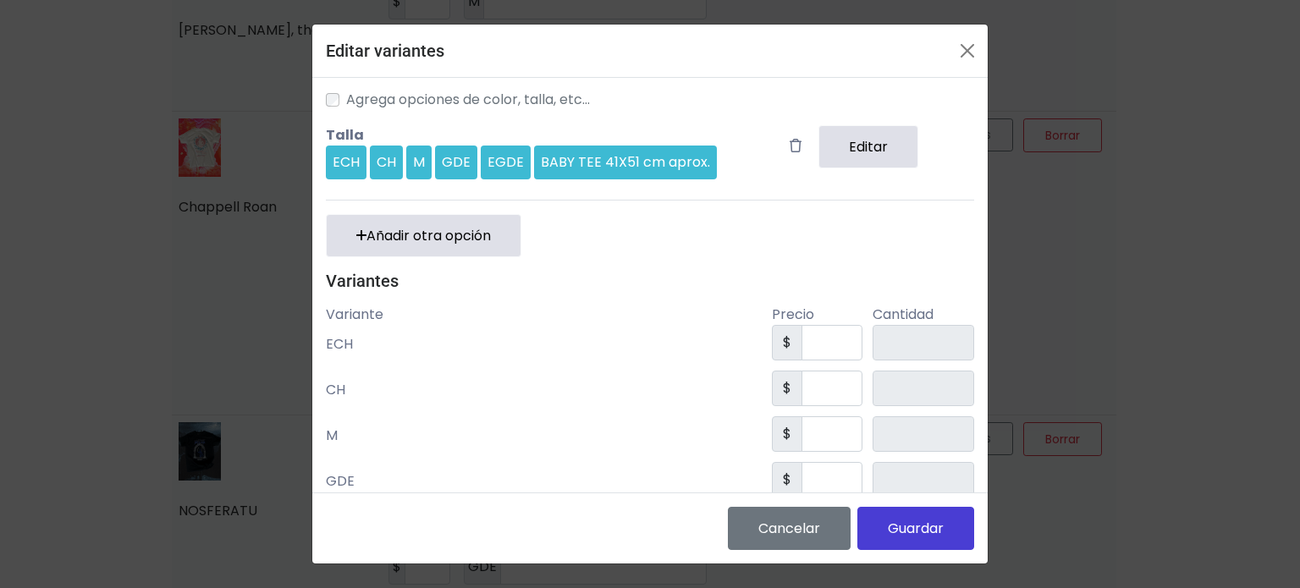
scroll to position [0, 0]
click at [475, 224] on button "Añadir otra opción" at bounding box center [423, 237] width 195 height 43
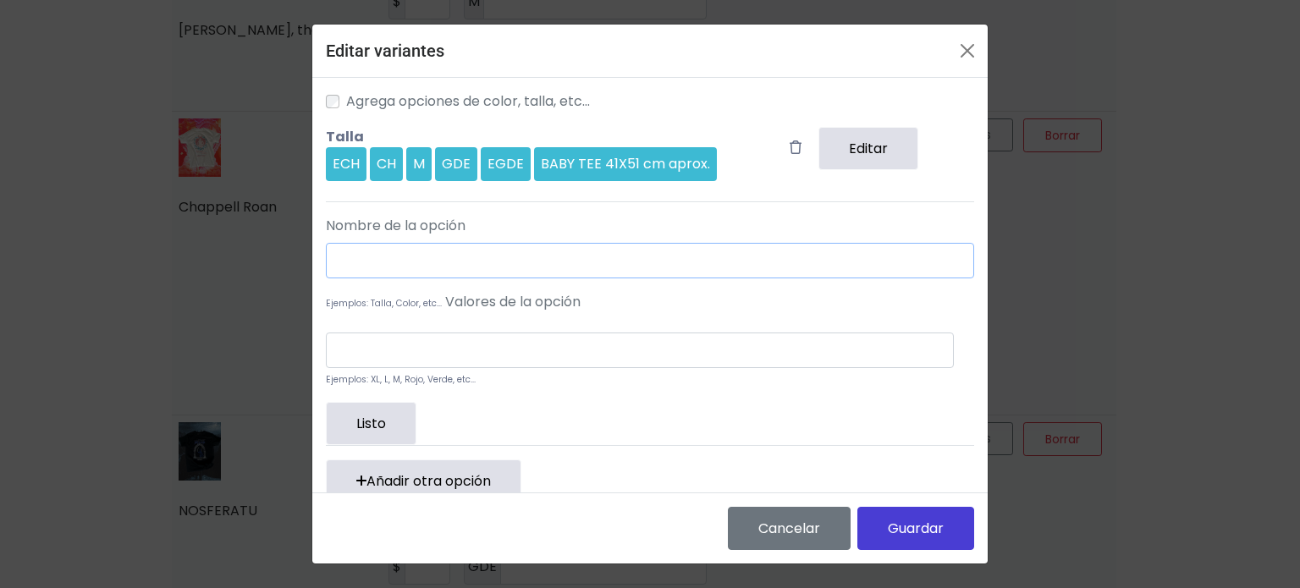
click at [447, 261] on input "text" at bounding box center [650, 261] width 648 height 36
type input "*****"
click at [377, 338] on input "text" at bounding box center [640, 351] width 628 height 36
type input "******"
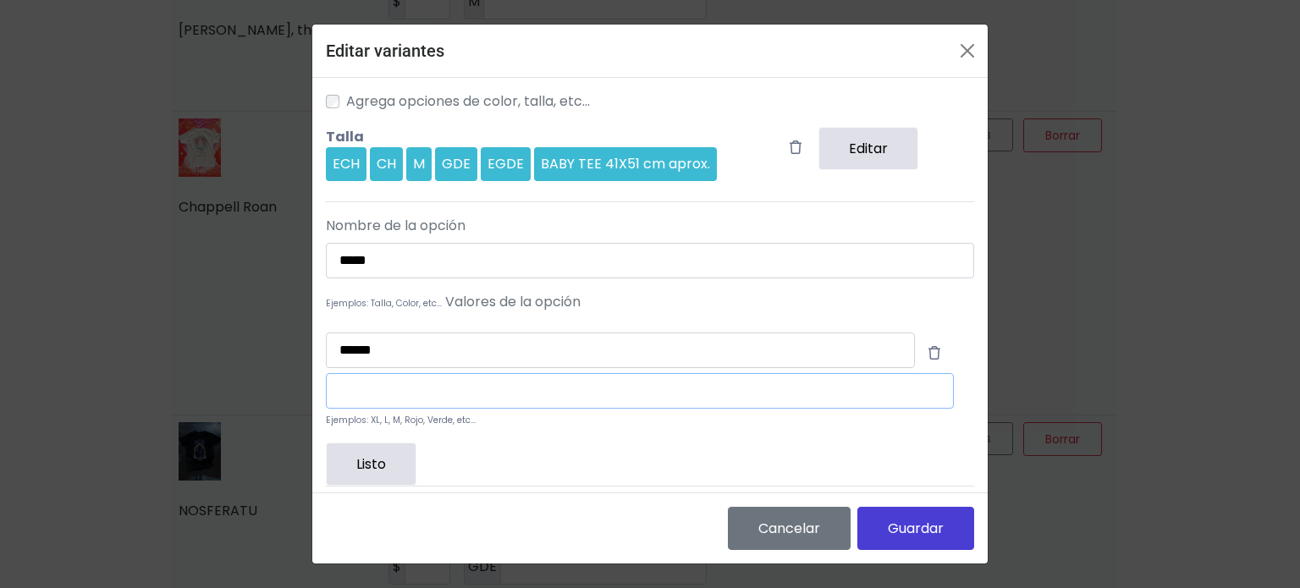
click at [399, 382] on input "text" at bounding box center [640, 391] width 628 height 36
type input "****"
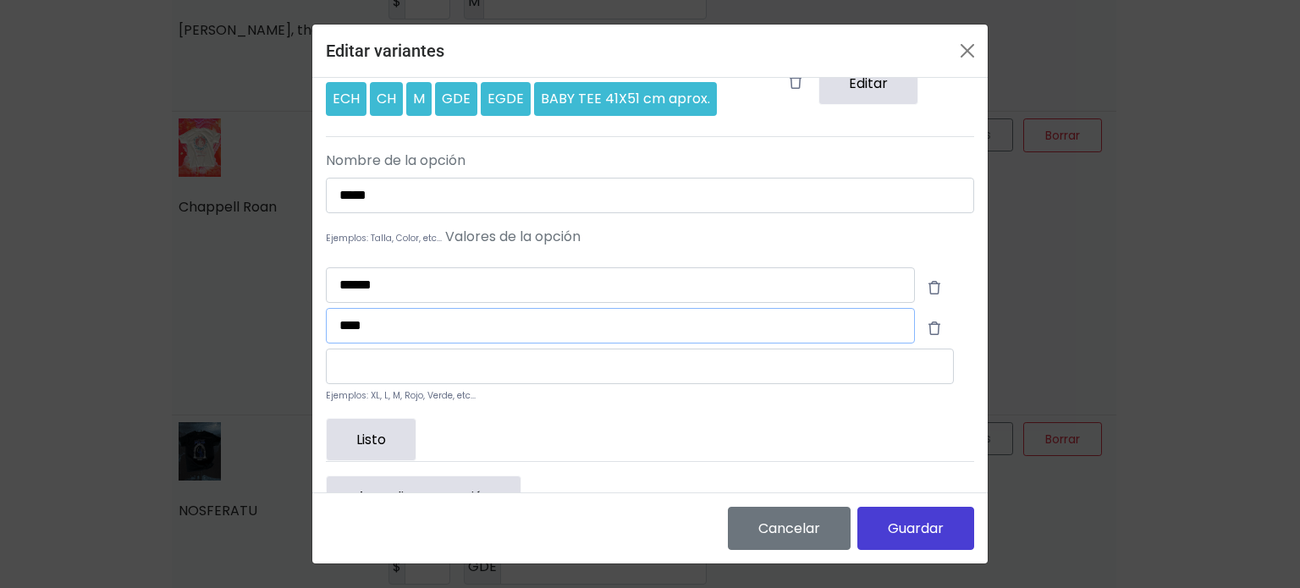
scroll to position [169, 0]
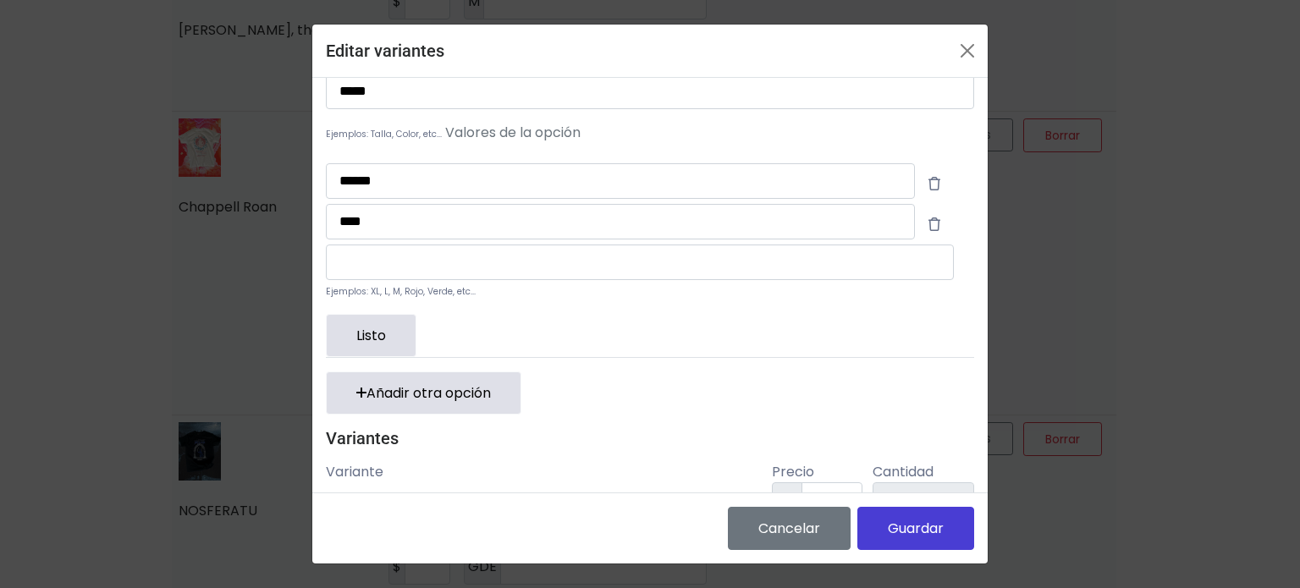
click at [377, 339] on button "Listo" at bounding box center [371, 335] width 91 height 43
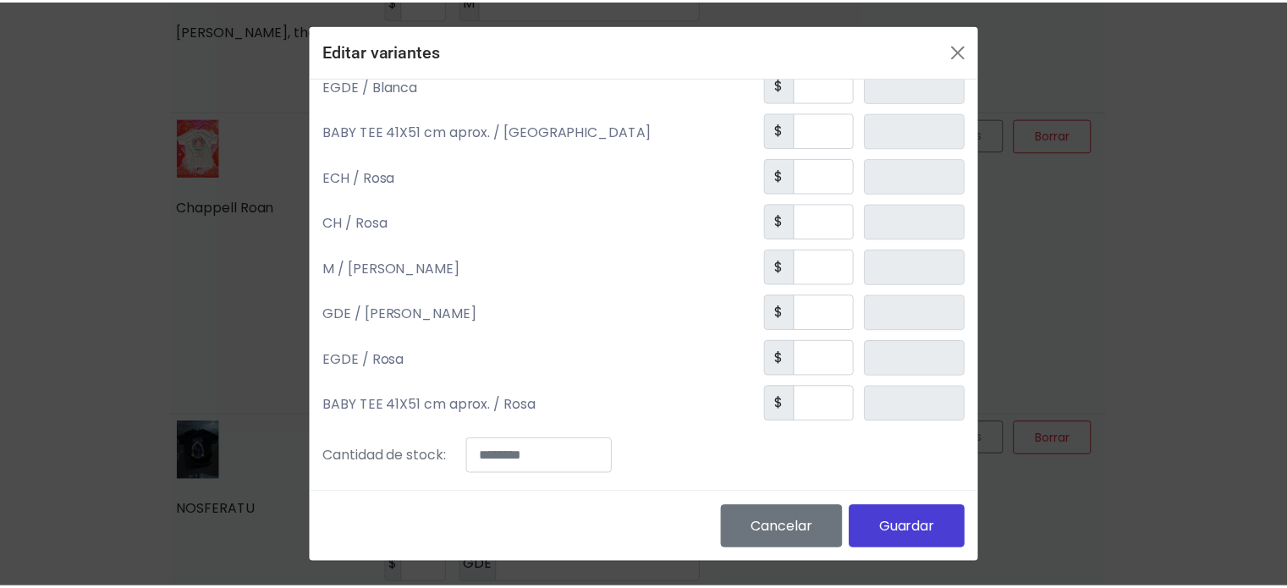
scroll to position [532, 0]
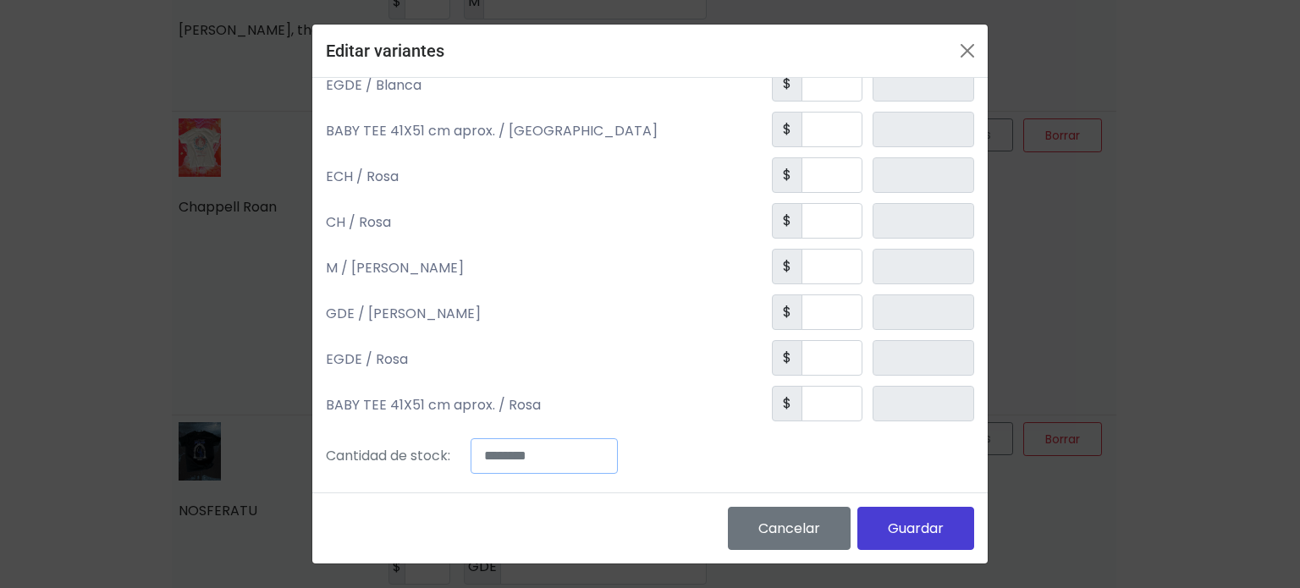
click at [531, 454] on input "*" at bounding box center [543, 456] width 147 height 36
click at [894, 532] on button "Guardar" at bounding box center [915, 528] width 117 height 43
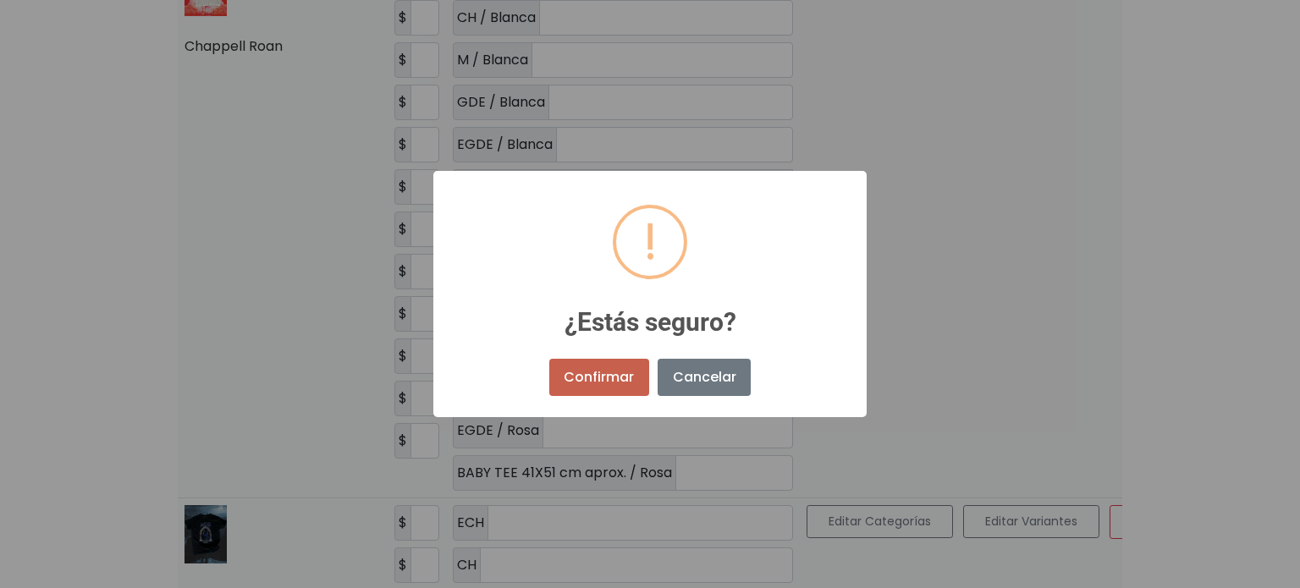
click at [608, 385] on button "Confirmar" at bounding box center [599, 377] width 100 height 37
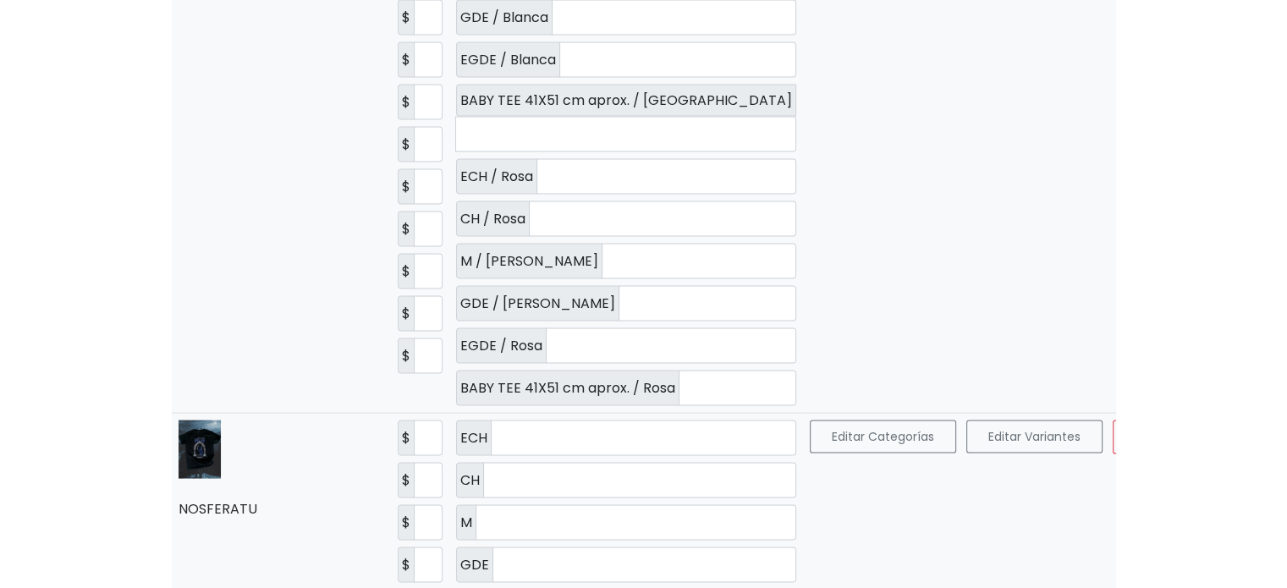
scroll to position [3300, 0]
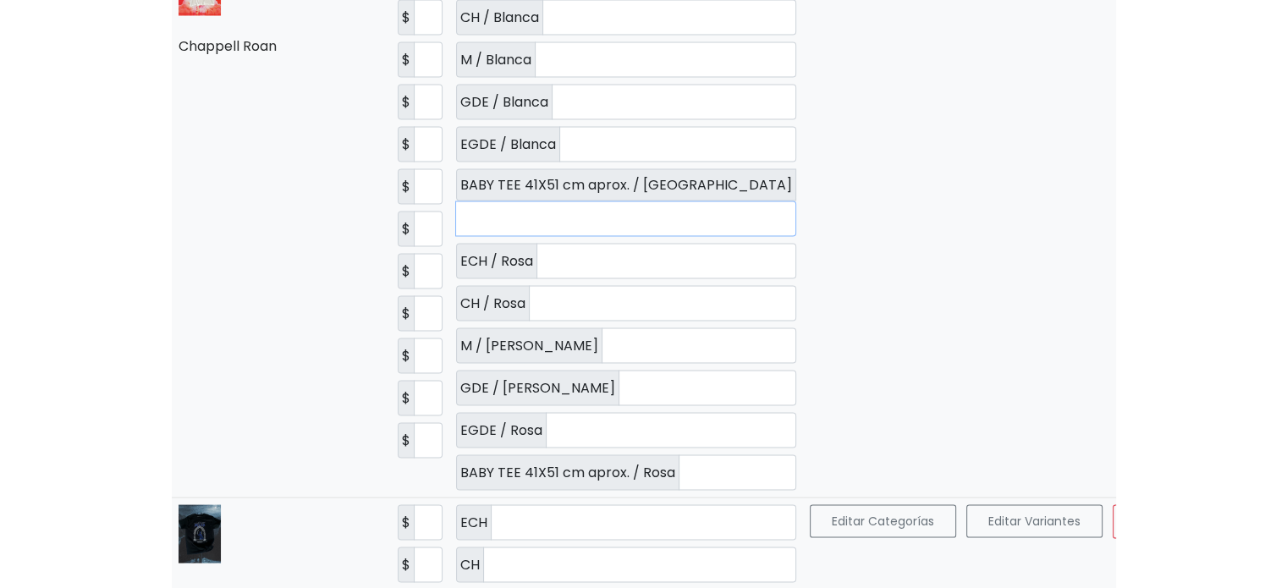
click at [580, 237] on input "number" at bounding box center [625, 219] width 341 height 36
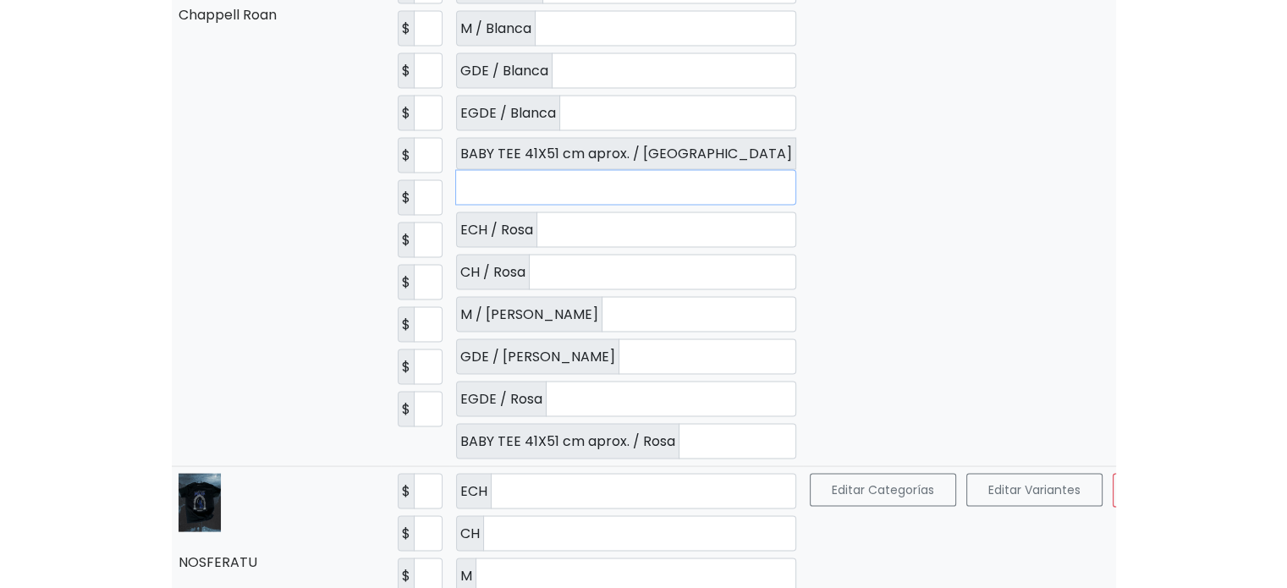
type input "*"
click at [552, 248] on input "number" at bounding box center [666, 230] width 260 height 36
type input "*"
click at [550, 290] on input "number" at bounding box center [662, 273] width 267 height 36
type input "*"
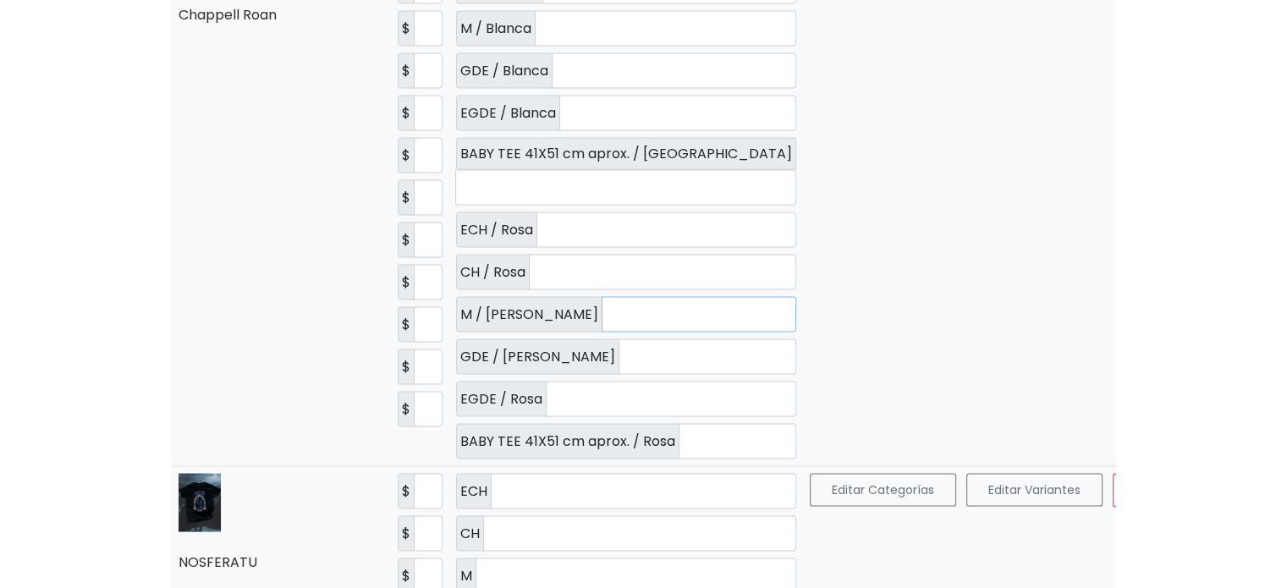
click at [602, 333] on input "number" at bounding box center [699, 315] width 195 height 36
type input "*"
click at [619, 375] on input "number" at bounding box center [708, 357] width 178 height 36
type input "*"
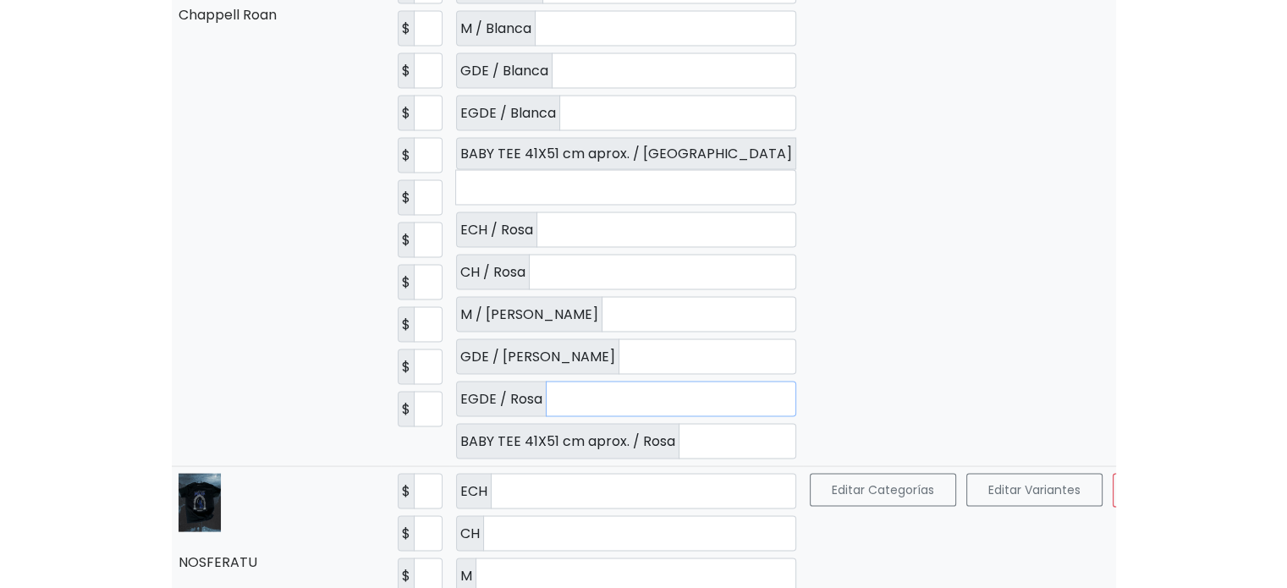
click at [575, 417] on input "number" at bounding box center [671, 400] width 250 height 36
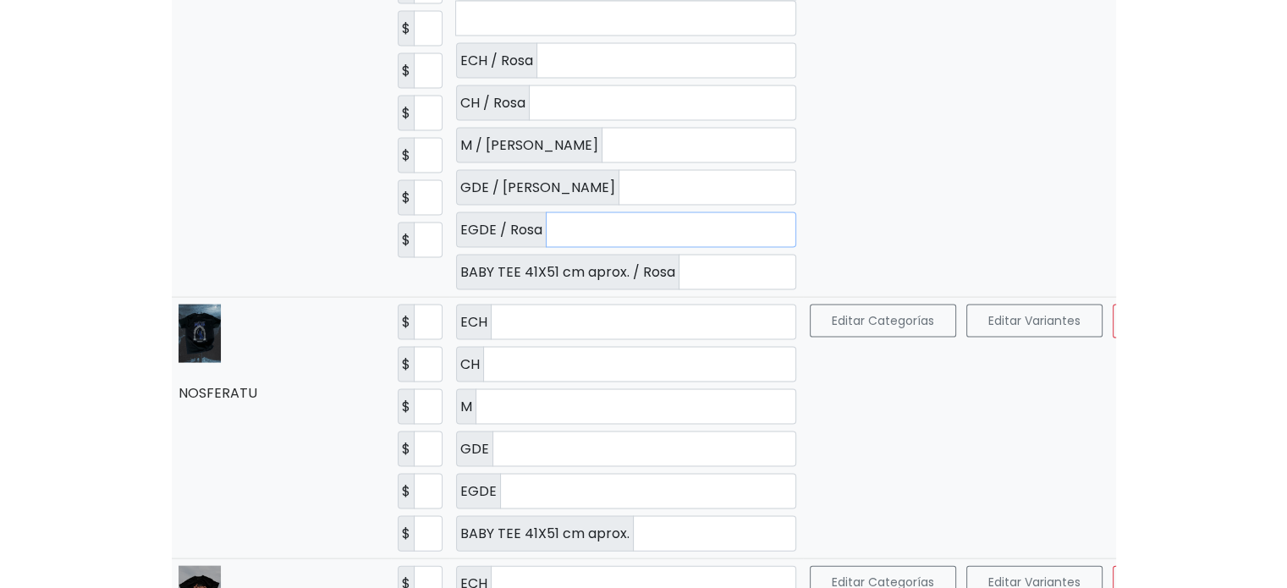
type input "*"
click at [679, 290] on input "number" at bounding box center [738, 273] width 118 height 36
type input "*"
click at [1036, 298] on td "Editar Categorías Editar Variantes Borrar Guardar" at bounding box center [1052, 23] width 498 height 547
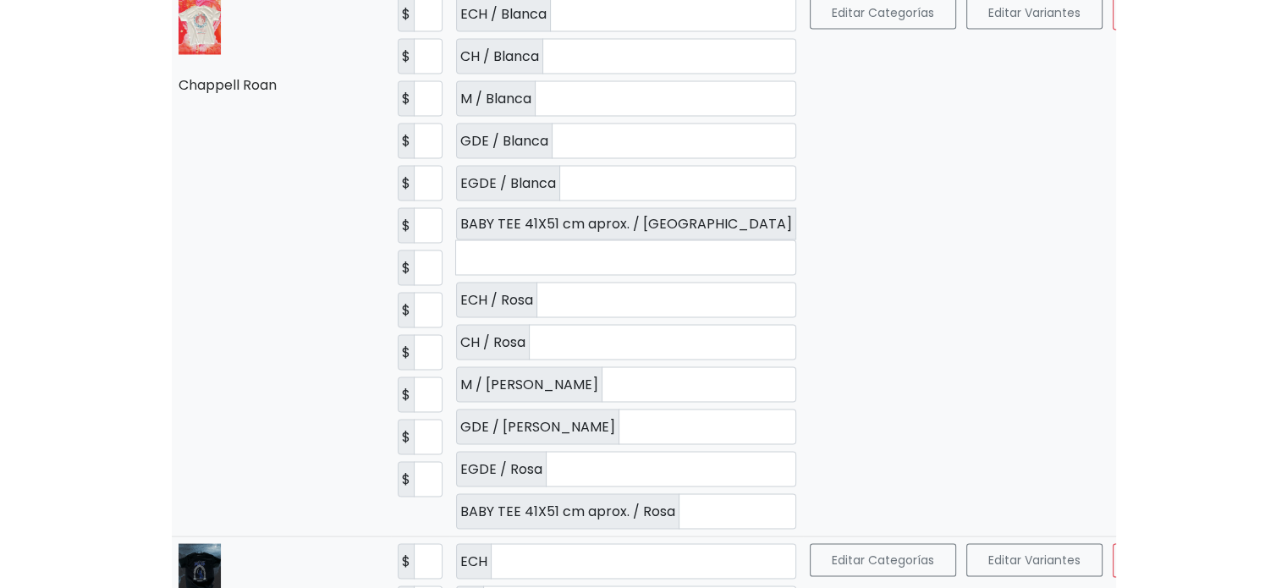
scroll to position [3247, 0]
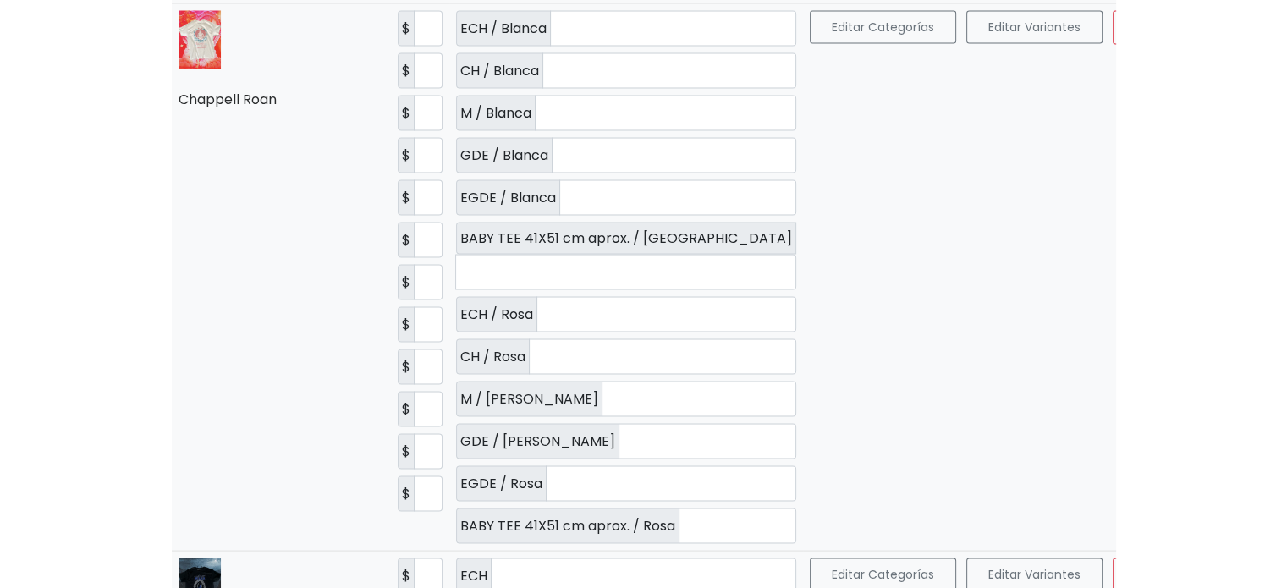
click at [1202, 45] on button "Guardar" at bounding box center [1248, 28] width 92 height 34
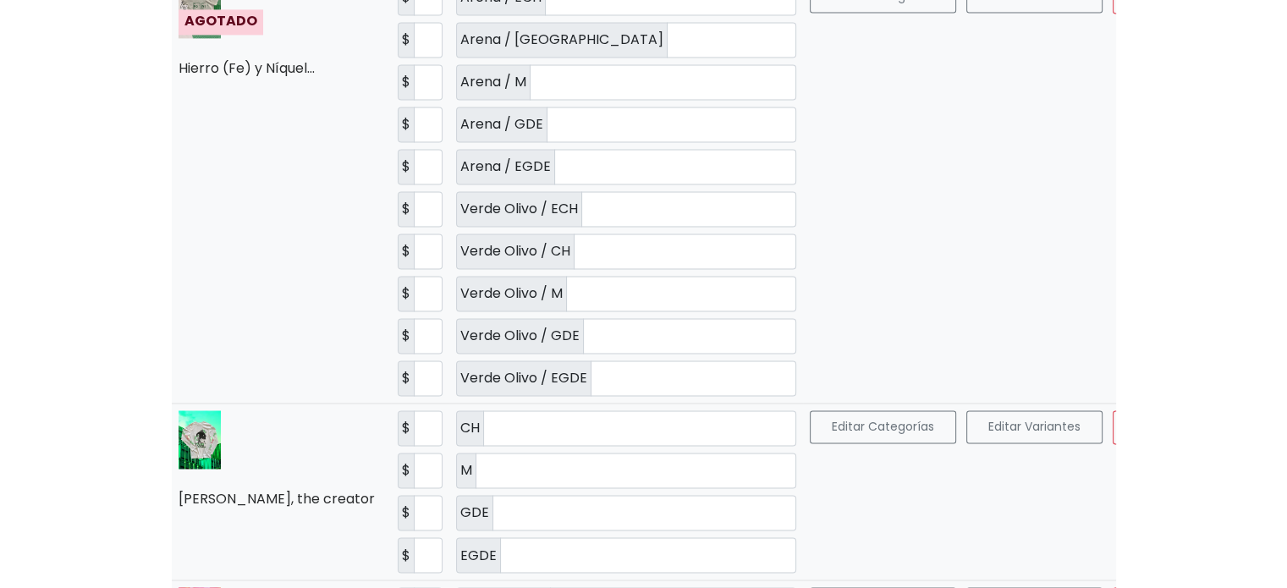
scroll to position [2679, 0]
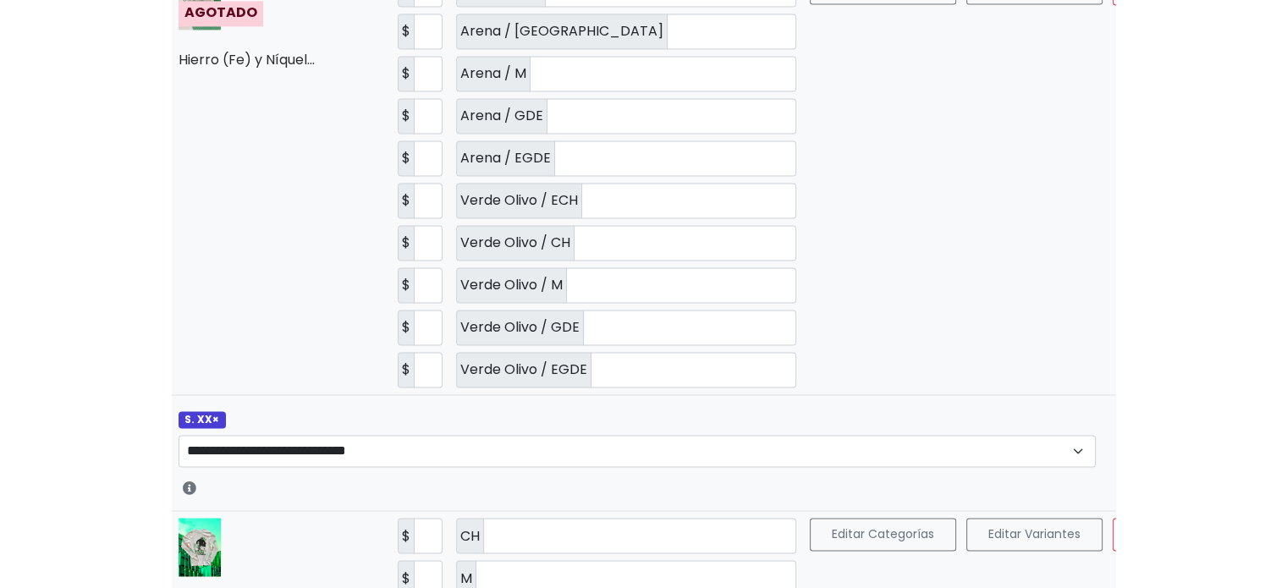
scroll to position [0, 0]
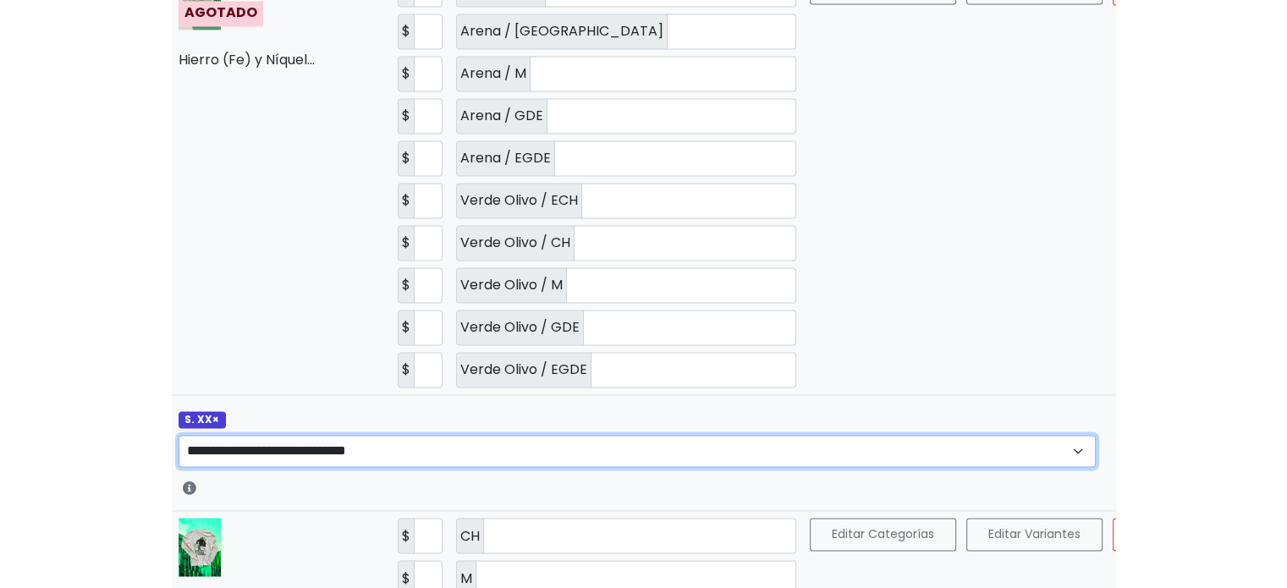
click at [340, 467] on select "**********" at bounding box center [638, 451] width 918 height 32
select select "****"
click at [179, 467] on select "**********" at bounding box center [638, 451] width 918 height 32
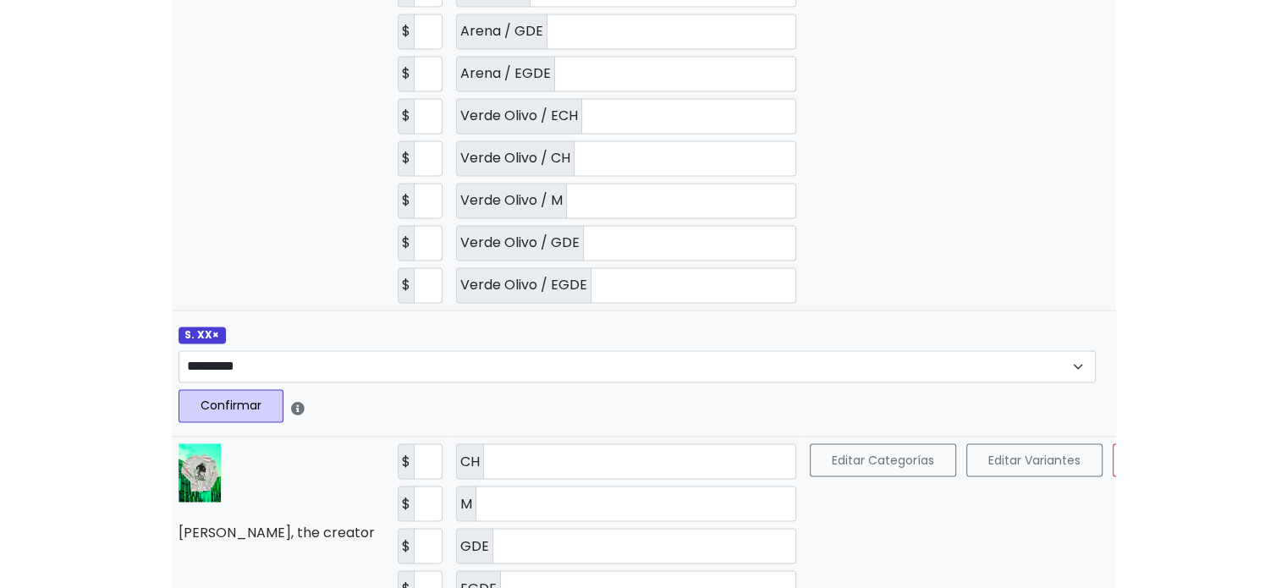
click at [245, 422] on button "Confirmar" at bounding box center [231, 405] width 105 height 33
select select
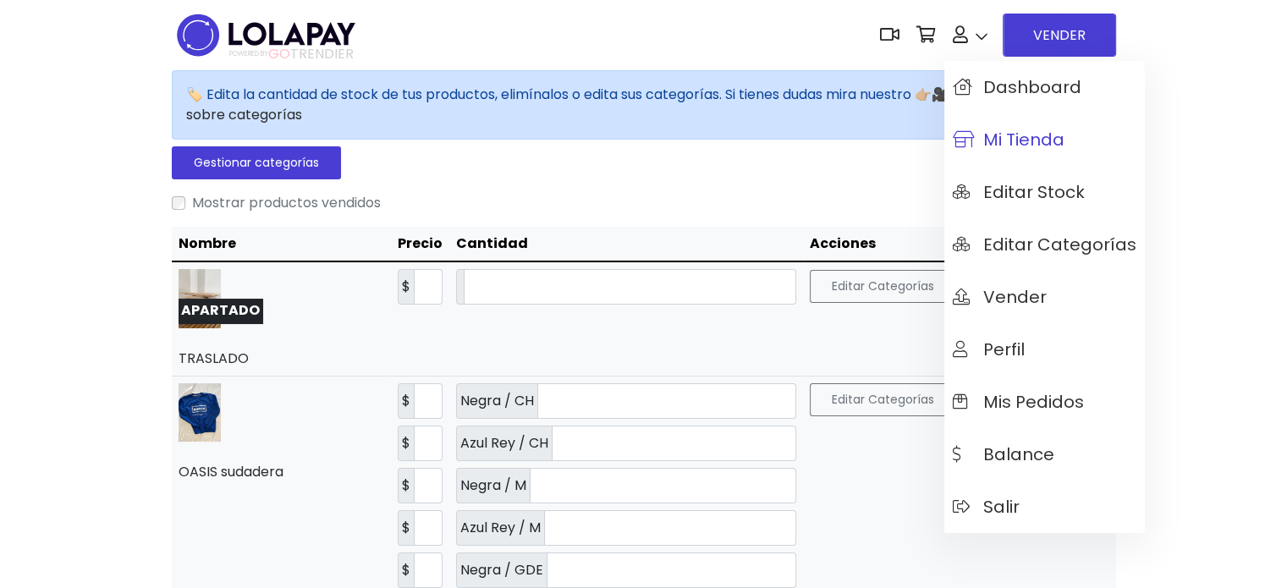
click at [993, 131] on span "Mi tienda" at bounding box center [1009, 139] width 112 height 19
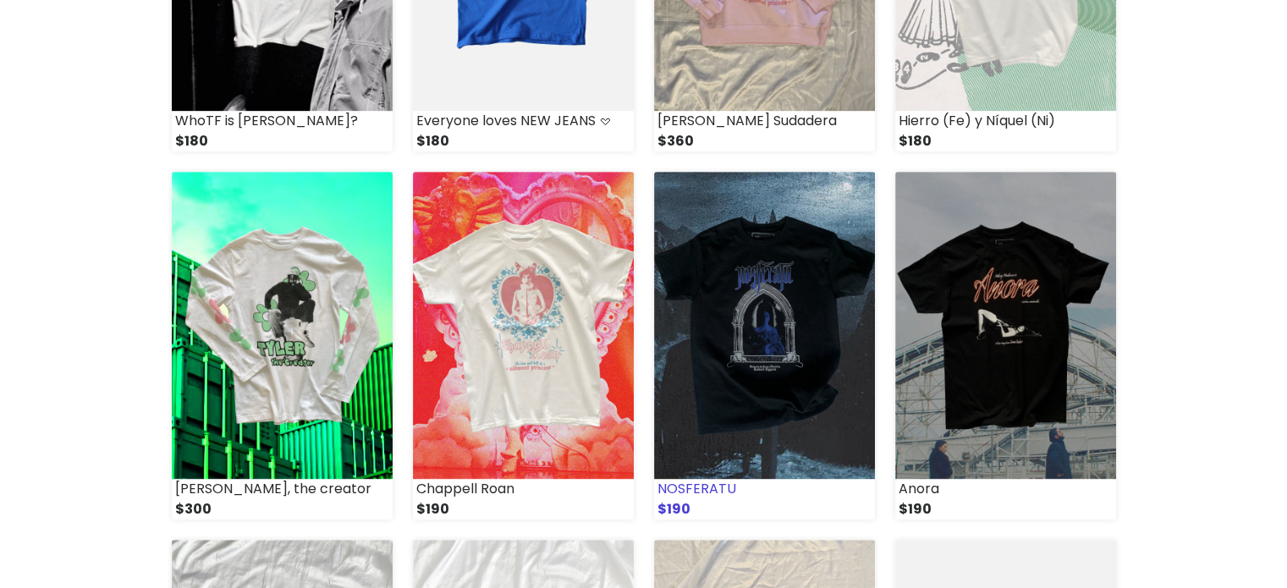
scroll to position [1100, 0]
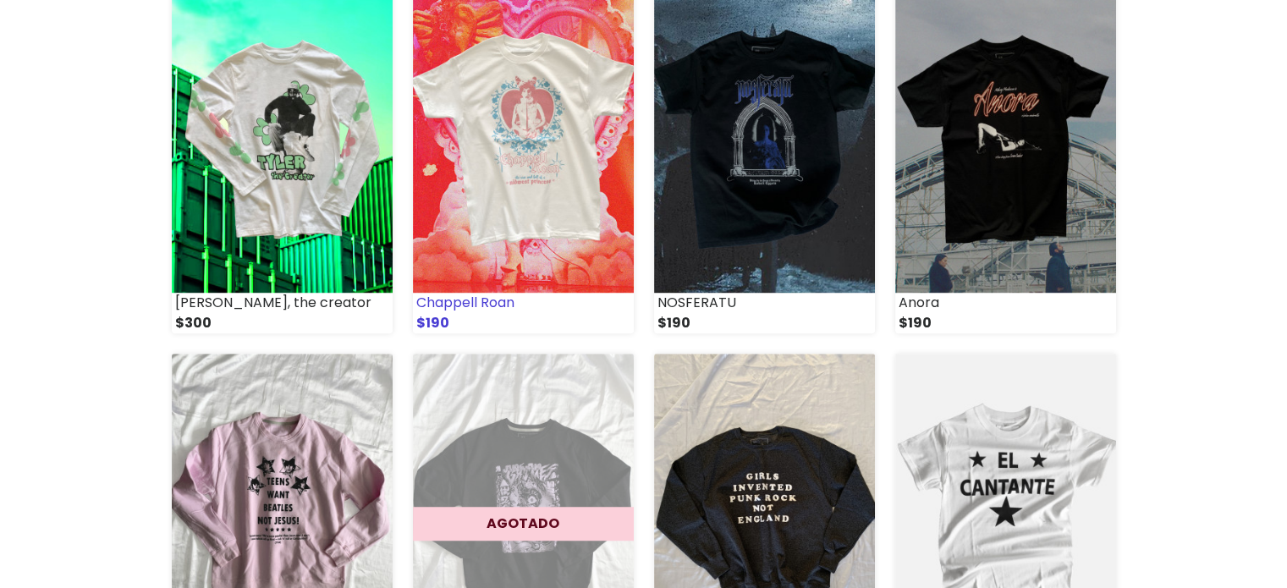
click at [543, 199] on img at bounding box center [523, 139] width 221 height 306
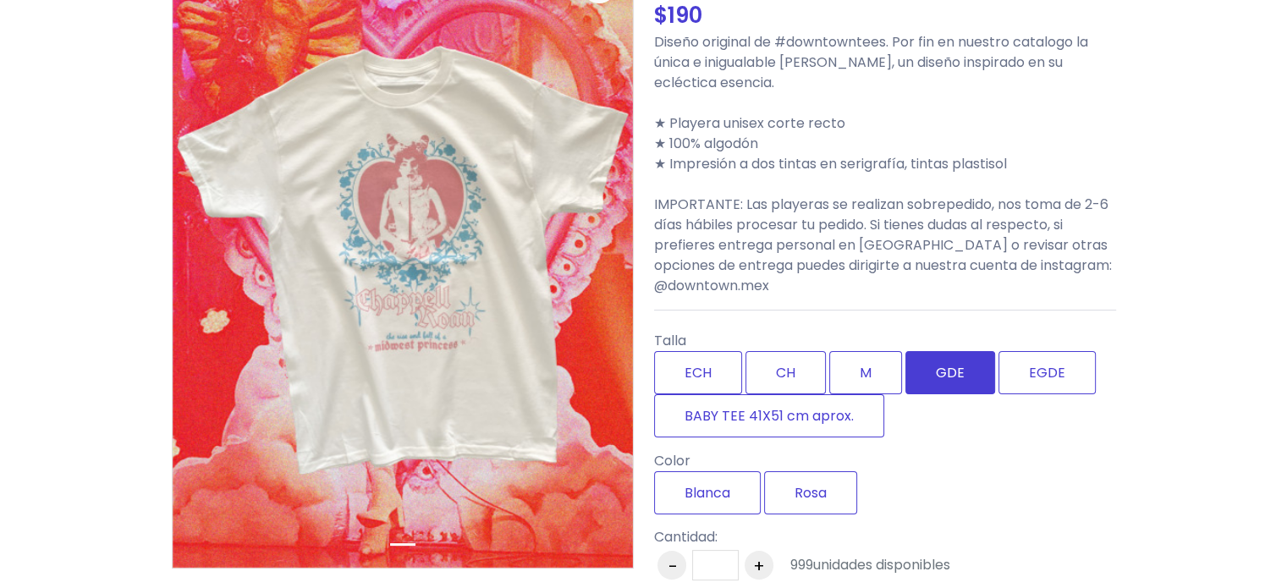
scroll to position [254, 0]
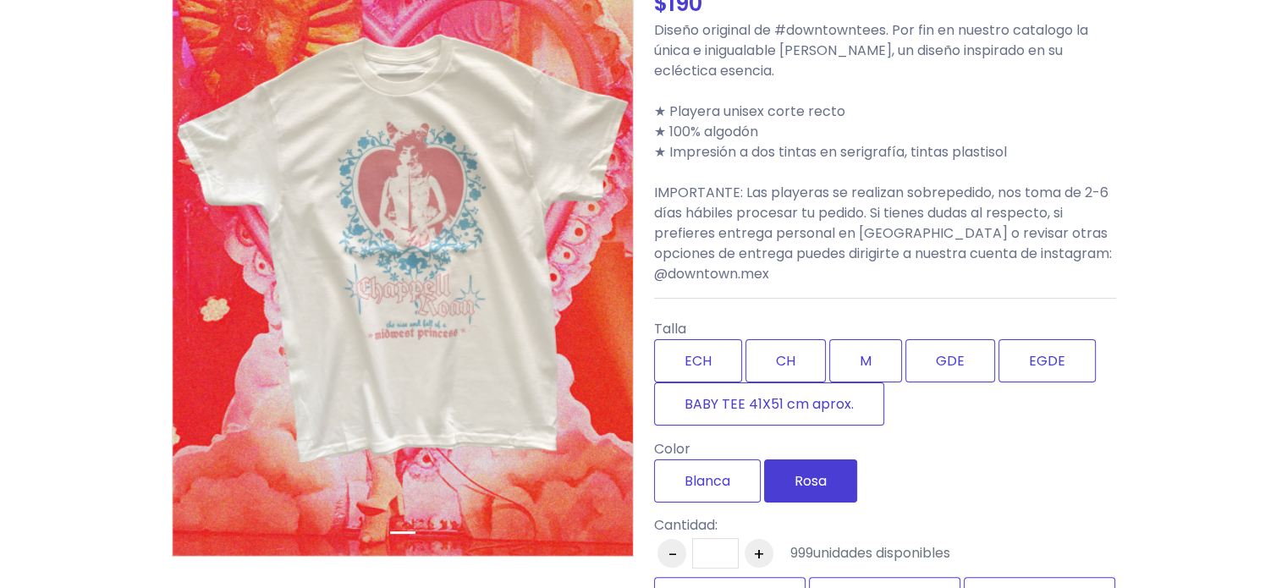
click at [809, 476] on label "Rosa" at bounding box center [810, 480] width 93 height 43
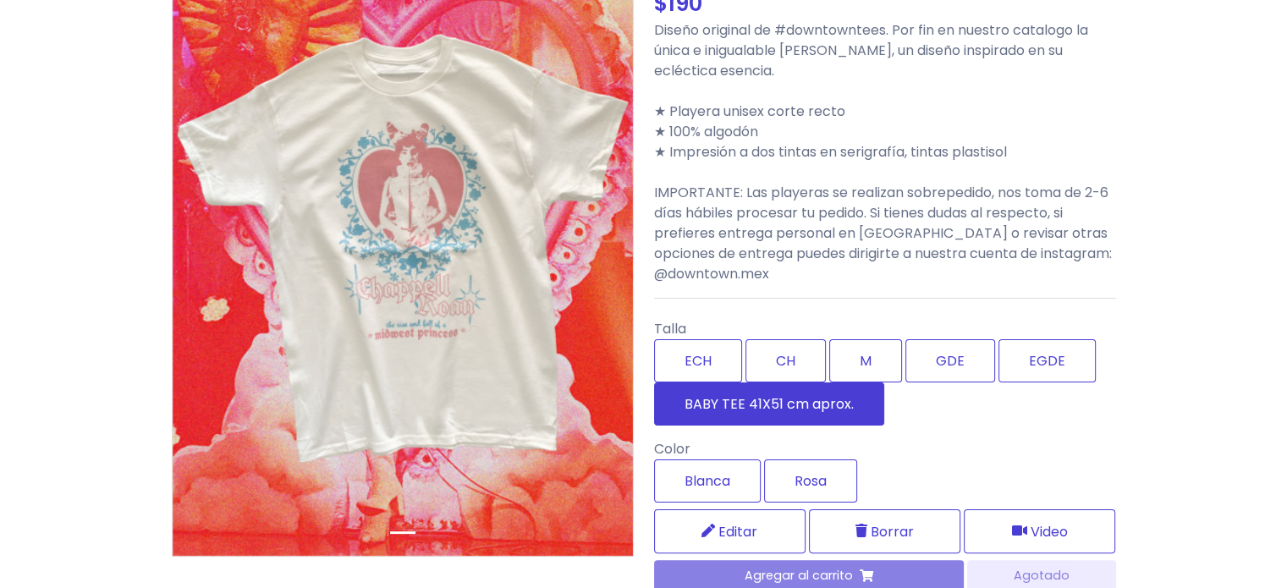
click at [799, 409] on label "BABY TEE 41X51 cm aprox." at bounding box center [769, 403] width 230 height 43
type input "*"
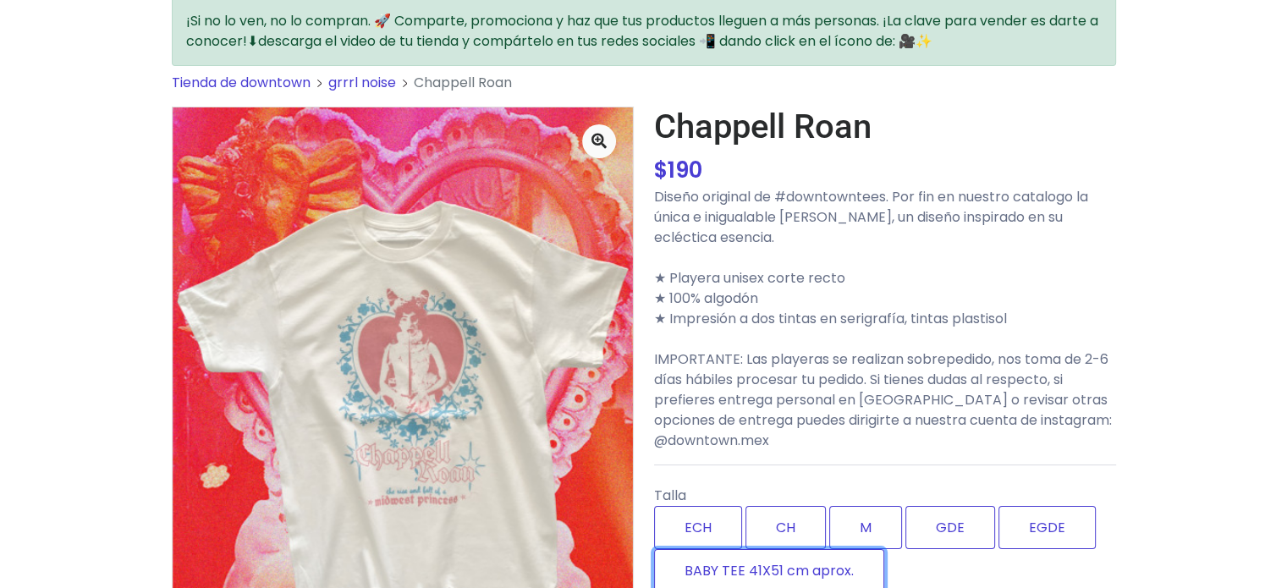
scroll to position [0, 0]
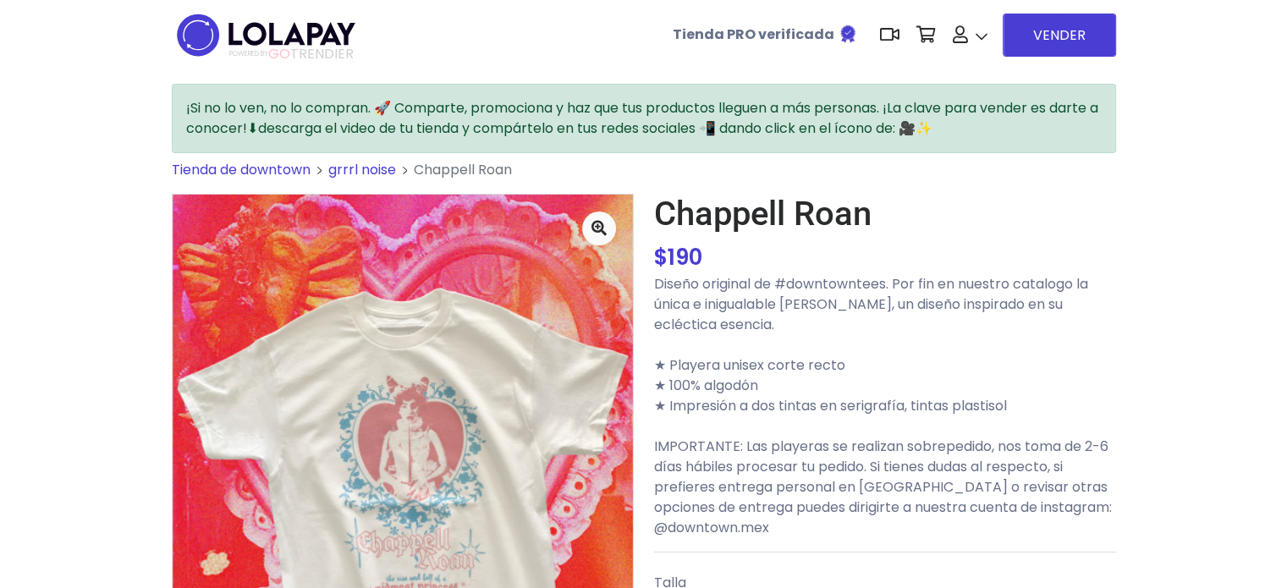
click at [250, 38] on img at bounding box center [266, 34] width 189 height 53
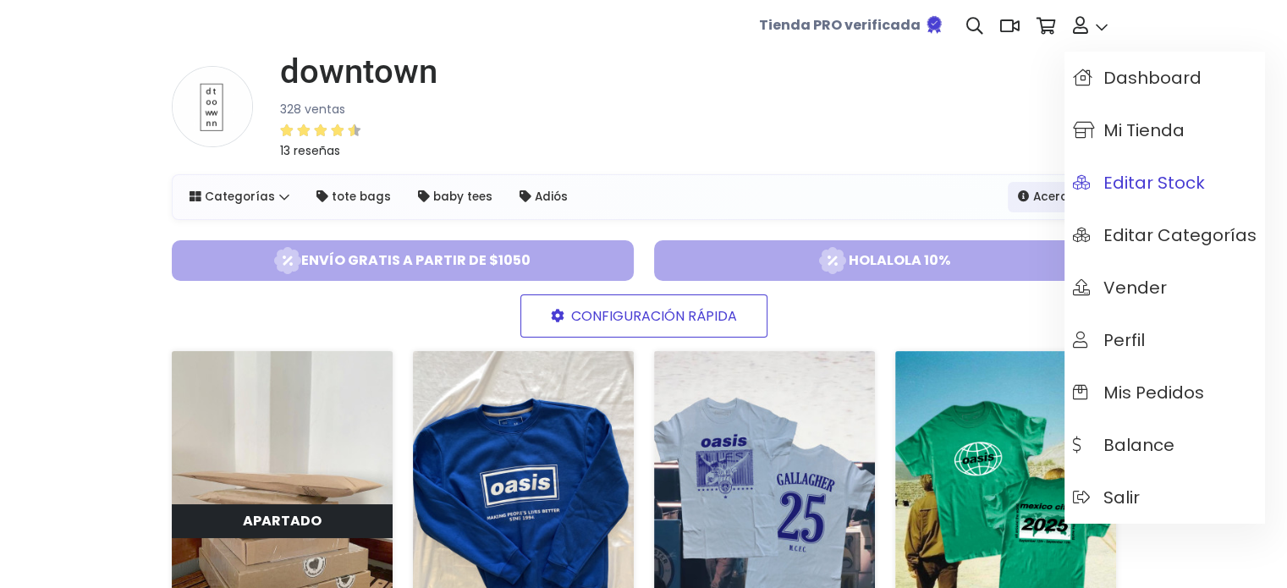
click at [1145, 187] on span "Editar Stock" at bounding box center [1139, 182] width 132 height 19
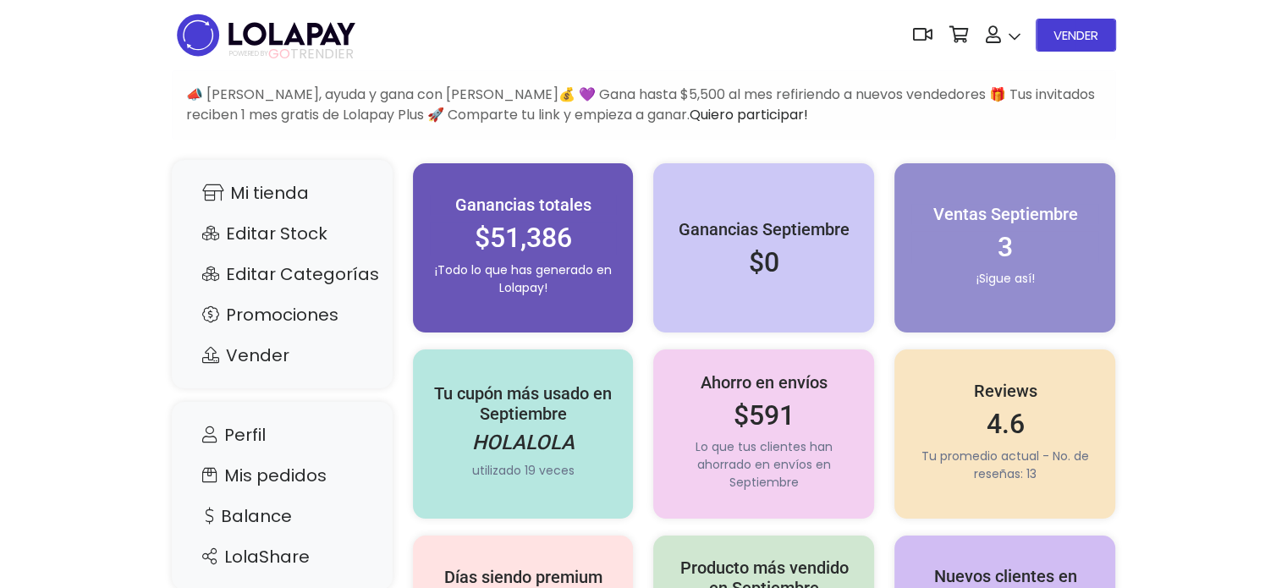
scroll to position [85, 0]
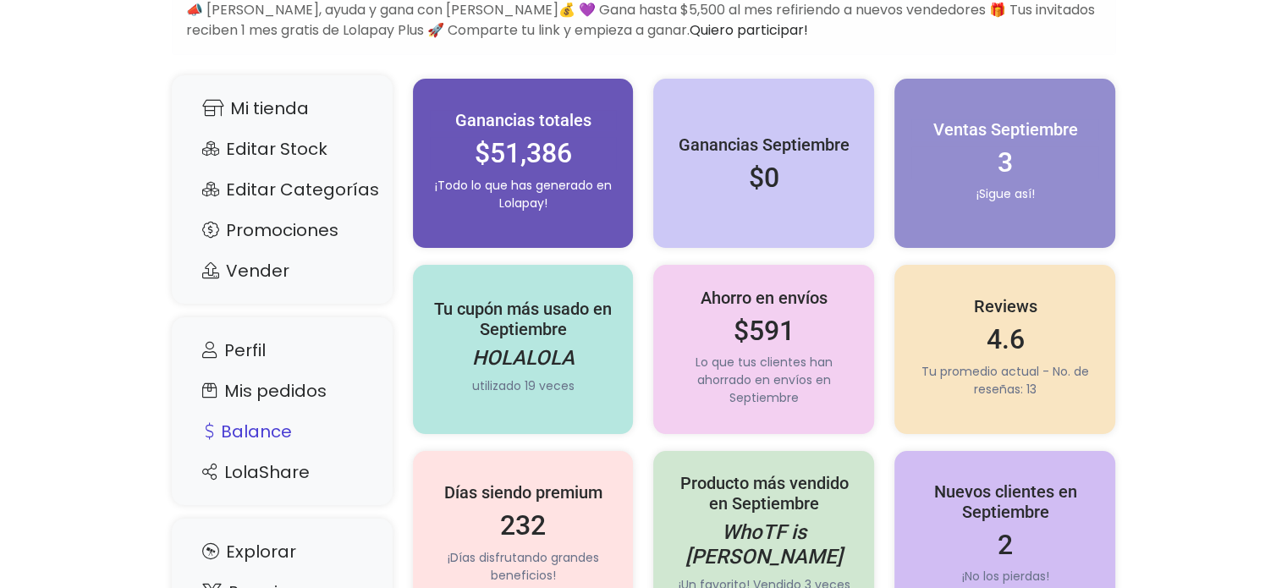
click at [283, 430] on link "Balance" at bounding box center [282, 431] width 187 height 32
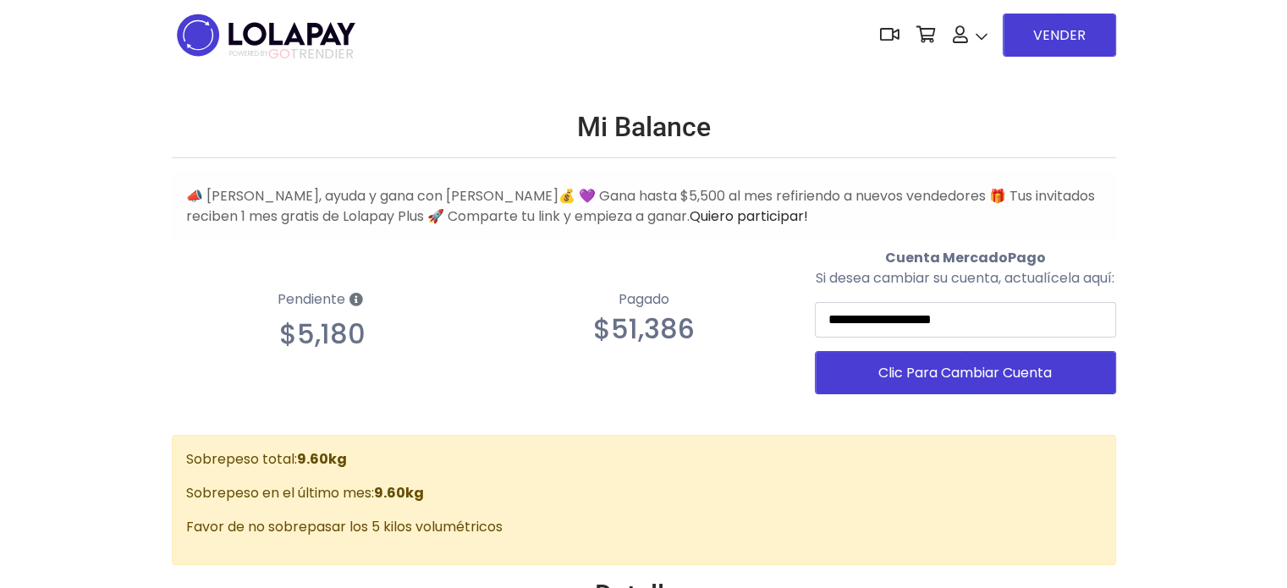
click at [360, 25] on nav "POWERED BY GO TRENDIER Dashboard" at bounding box center [644, 35] width 944 height 70
click at [353, 26] on img at bounding box center [266, 34] width 189 height 53
